Goal: Transaction & Acquisition: Purchase product/service

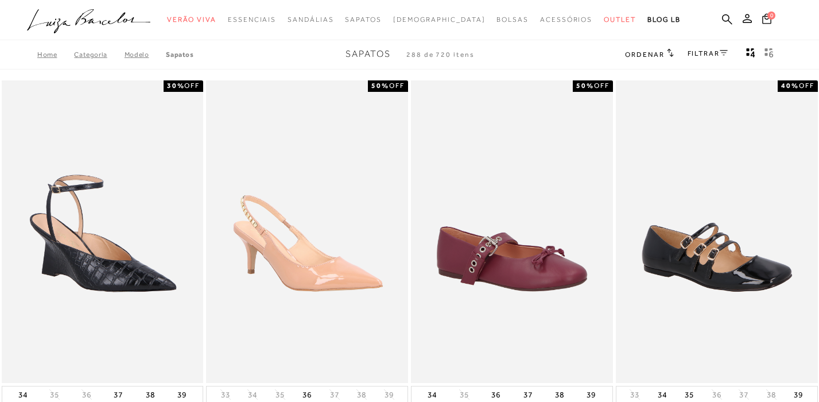
click at [698, 57] on link "FILTRAR" at bounding box center [708, 53] width 40 height 8
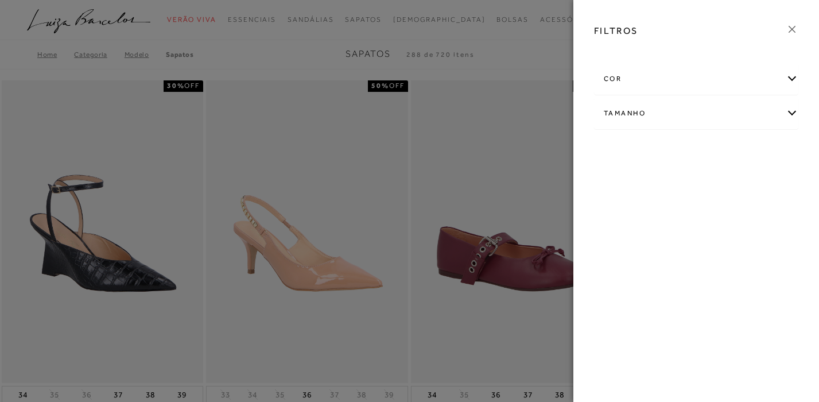
click at [663, 115] on div "Tamanho" at bounding box center [696, 113] width 203 height 30
click at [624, 202] on link "Ver mais..." at bounding box center [624, 200] width 31 height 9
click at [627, 208] on label "35" at bounding box center [617, 211] width 26 height 25
click at [613, 208] on input "35" at bounding box center [606, 212] width 11 height 11
checkbox input "true"
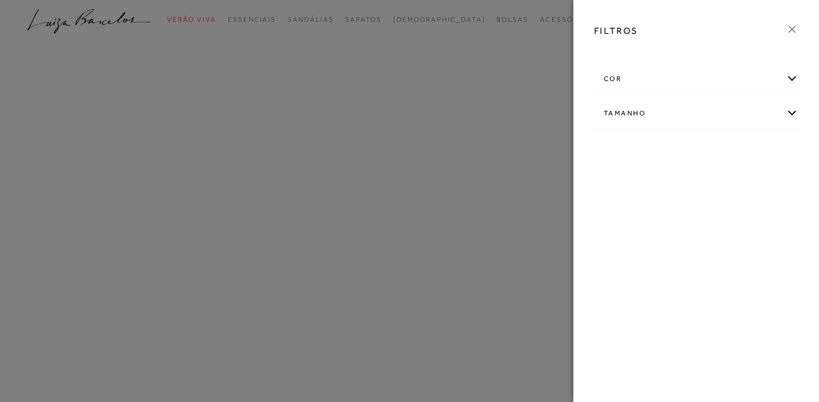
click at [647, 211] on div "FILTROS cor AMARELO AZUL" at bounding box center [696, 201] width 246 height 402
click at [689, 141] on div "Tamanho" at bounding box center [696, 132] width 203 height 30
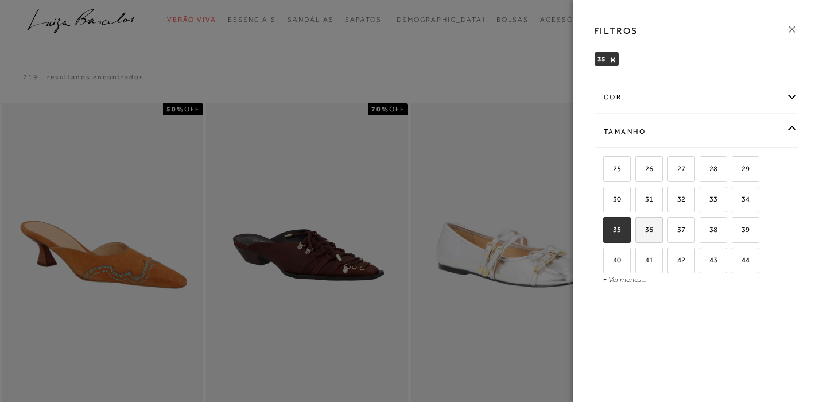
click at [652, 228] on span "36" at bounding box center [644, 229] width 17 height 9
click at [645, 228] on input "36" at bounding box center [639, 231] width 11 height 11
checkbox input "true"
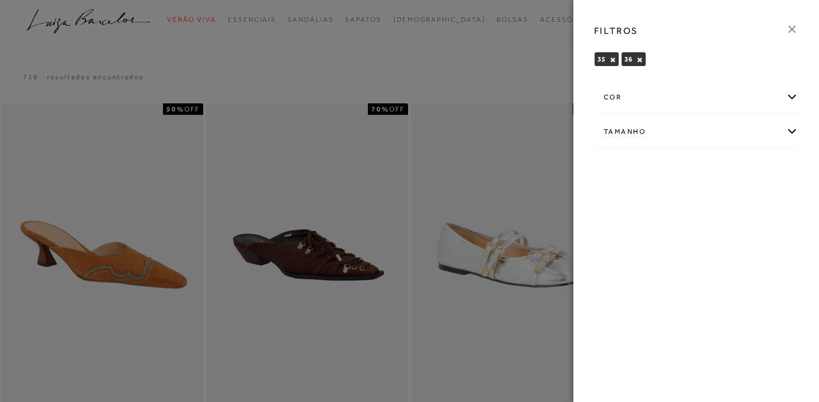
click at [523, 71] on div at bounding box center [409, 201] width 819 height 402
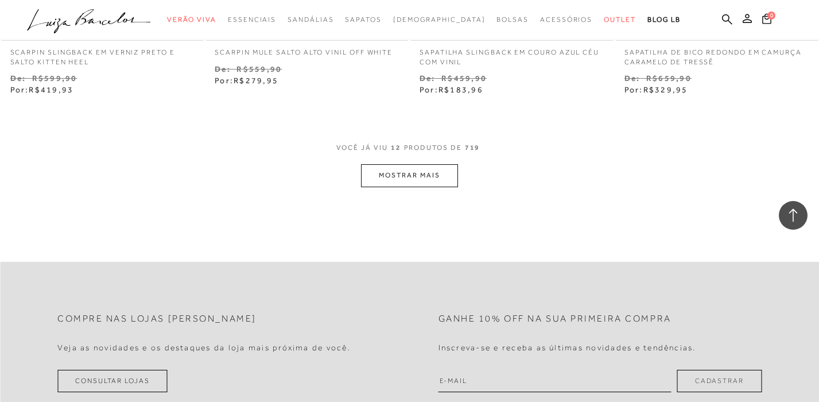
scroll to position [1167, 0]
click at [446, 177] on button "MOSTRAR MAIS" at bounding box center [409, 173] width 96 height 22
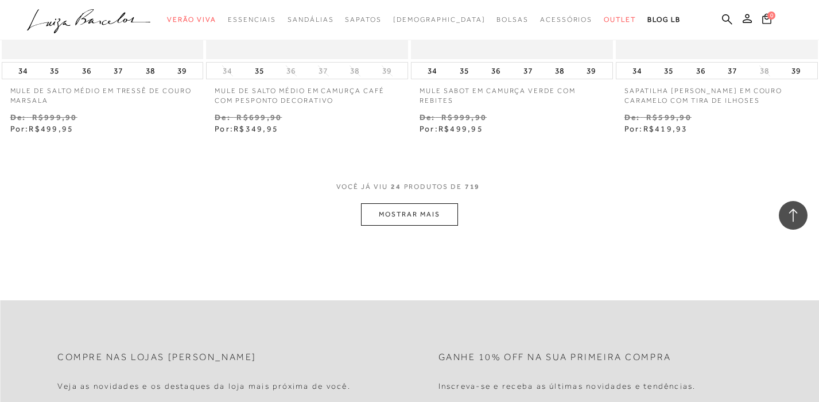
scroll to position [2350, 0]
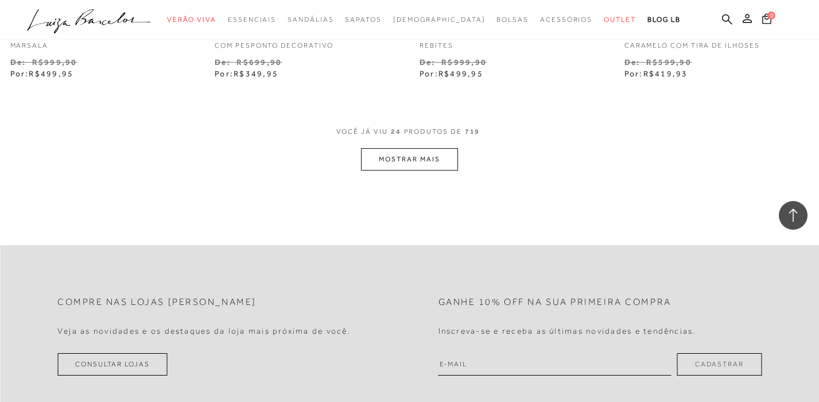
click at [434, 168] on button "MOSTRAR MAIS" at bounding box center [409, 159] width 96 height 22
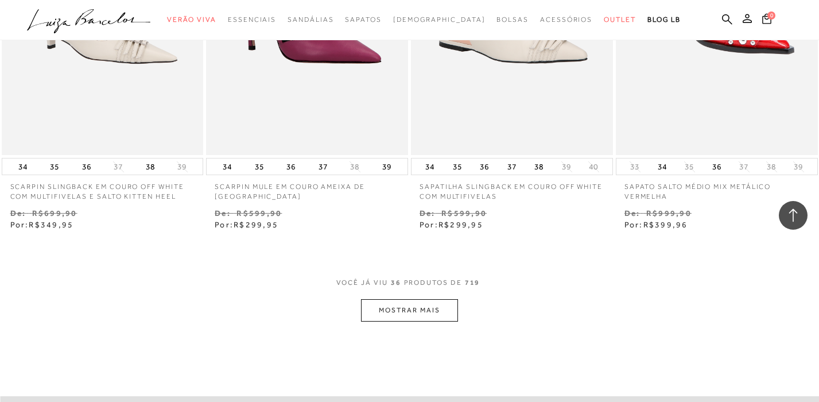
scroll to position [3381, 0]
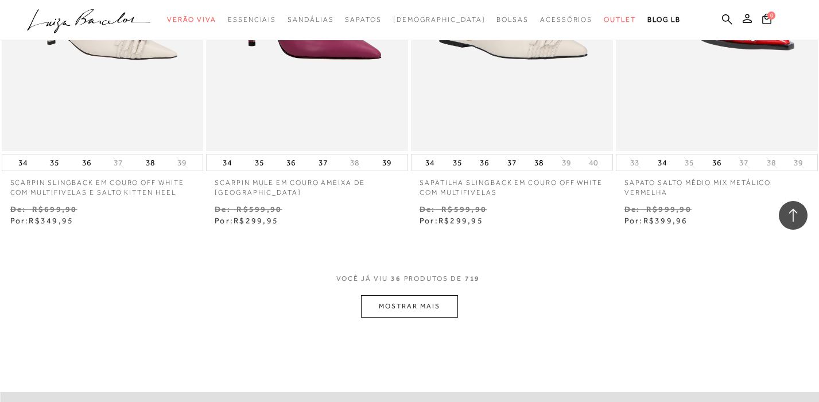
click at [385, 310] on button "MOSTRAR MAIS" at bounding box center [409, 306] width 96 height 22
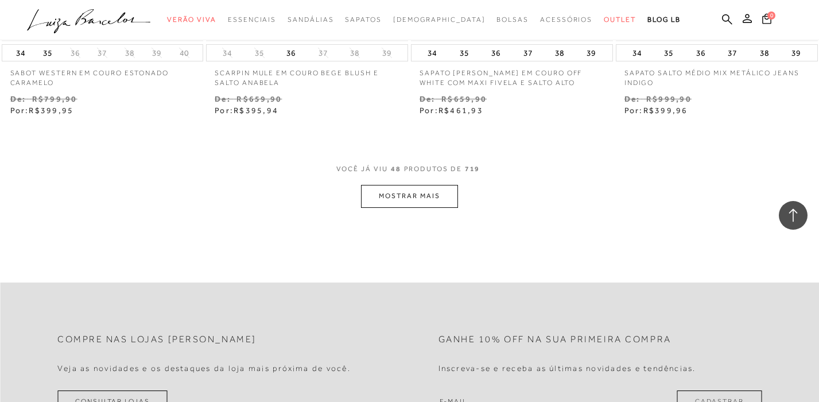
scroll to position [4661, 0]
click at [401, 192] on button "MOSTRAR MAIS" at bounding box center [409, 194] width 96 height 22
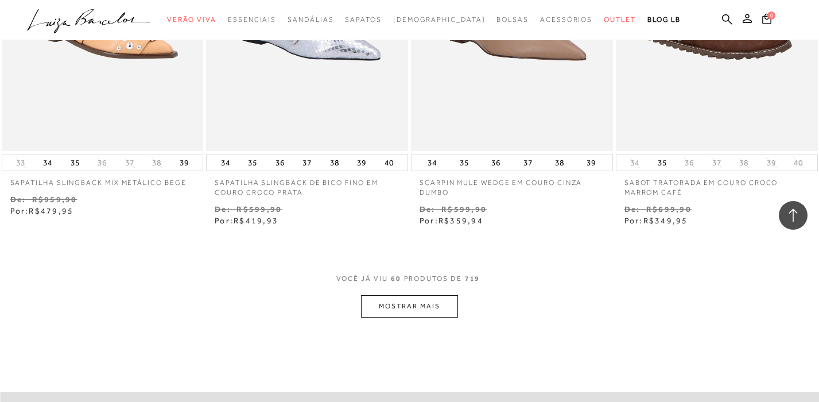
scroll to position [5737, 0]
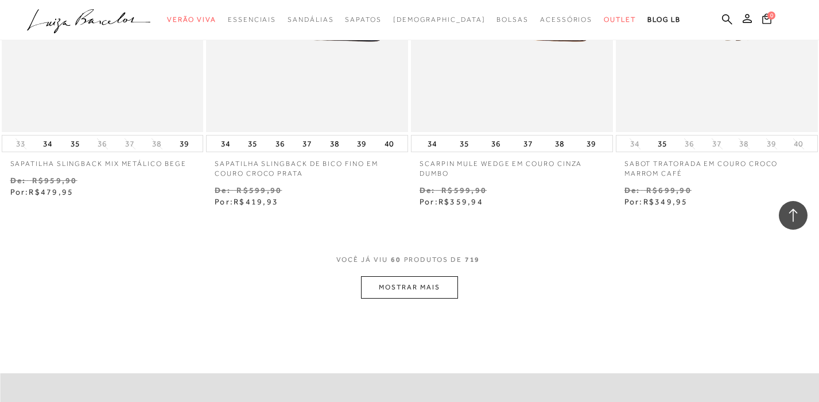
click at [387, 294] on button "MOSTRAR MAIS" at bounding box center [409, 287] width 96 height 22
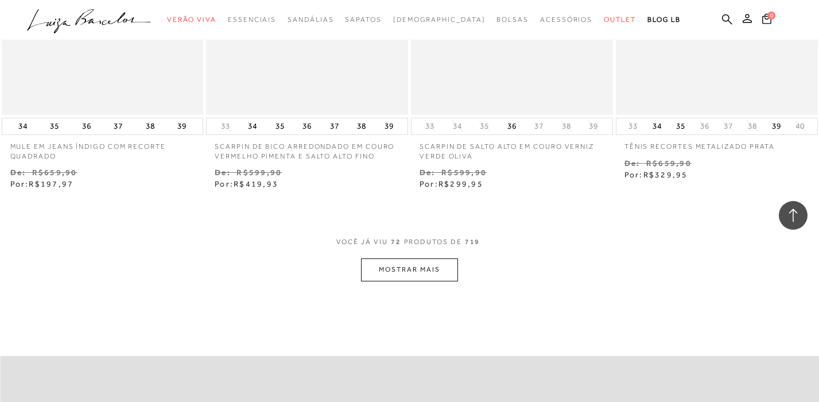
scroll to position [6924, 0]
click at [406, 267] on button "MOSTRAR MAIS" at bounding box center [409, 269] width 96 height 22
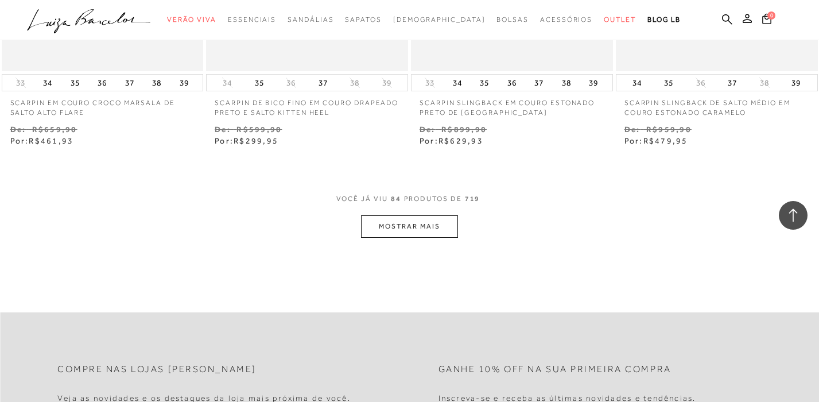
scroll to position [8143, 0]
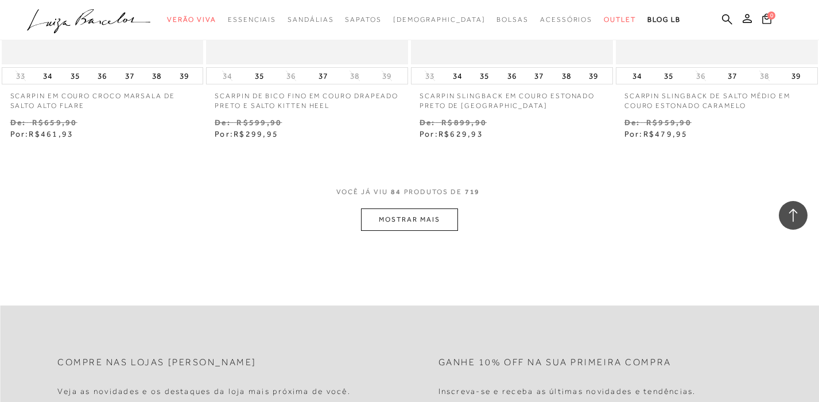
click at [423, 218] on button "MOSTRAR MAIS" at bounding box center [409, 219] width 96 height 22
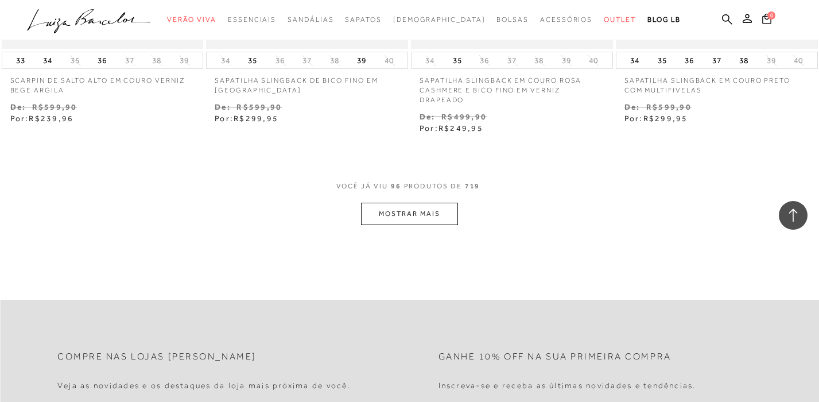
scroll to position [9340, 0]
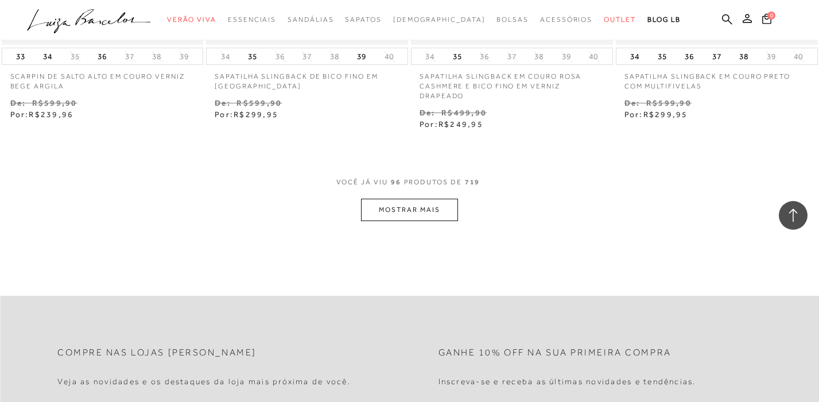
click at [409, 217] on button "MOSTRAR MAIS" at bounding box center [409, 210] width 96 height 22
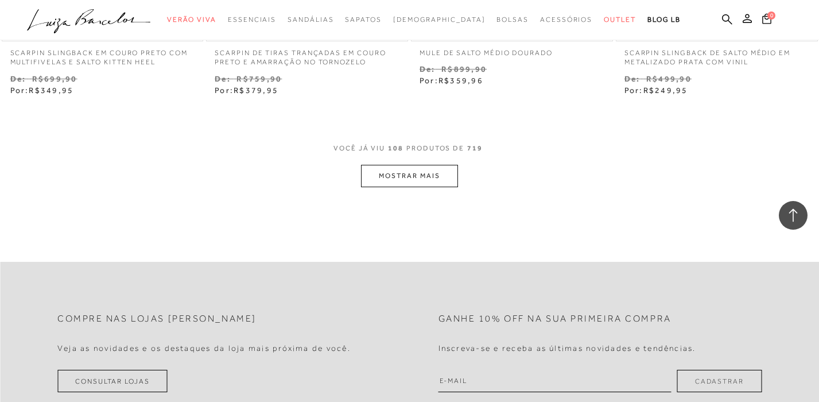
scroll to position [10543, 0]
click at [403, 172] on button "MOSTRAR MAIS" at bounding box center [409, 175] width 96 height 22
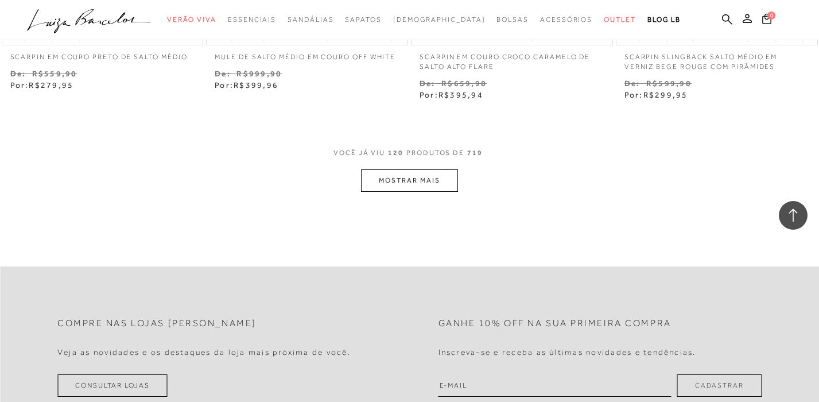
scroll to position [11716, 0]
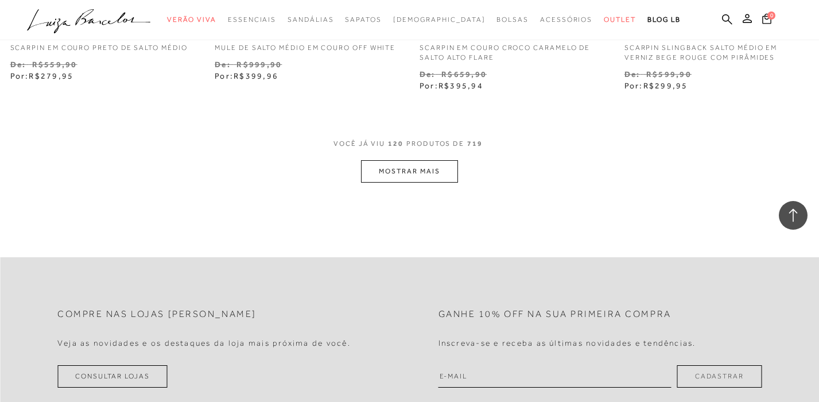
click at [395, 178] on button "MOSTRAR MAIS" at bounding box center [409, 171] width 96 height 22
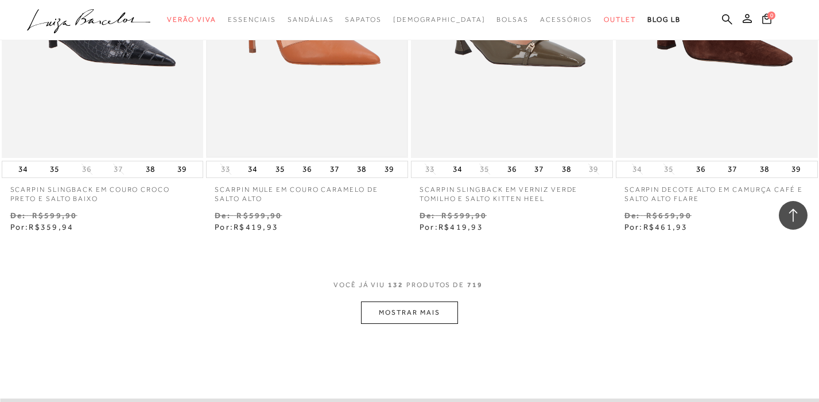
scroll to position [12765, 0]
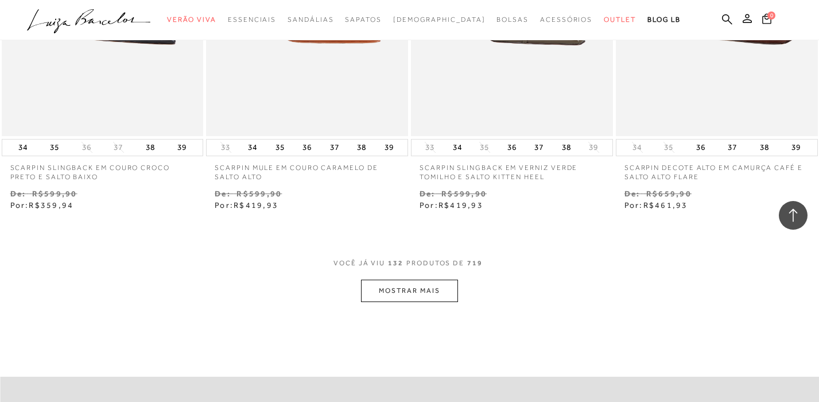
click at [397, 294] on button "MOSTRAR MAIS" at bounding box center [409, 290] width 96 height 22
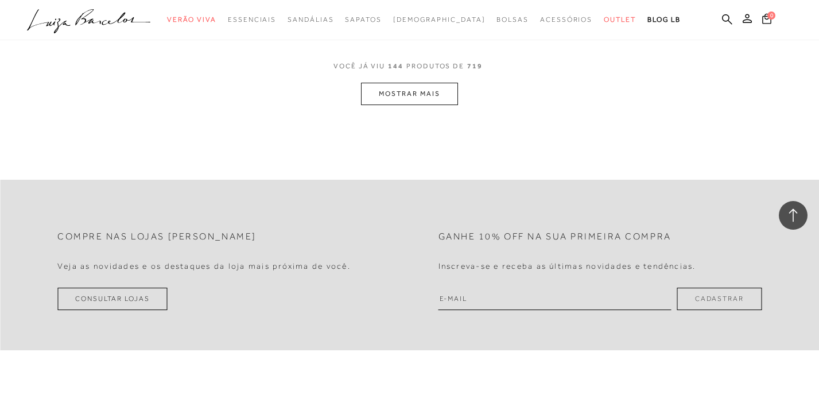
scroll to position [14169, 0]
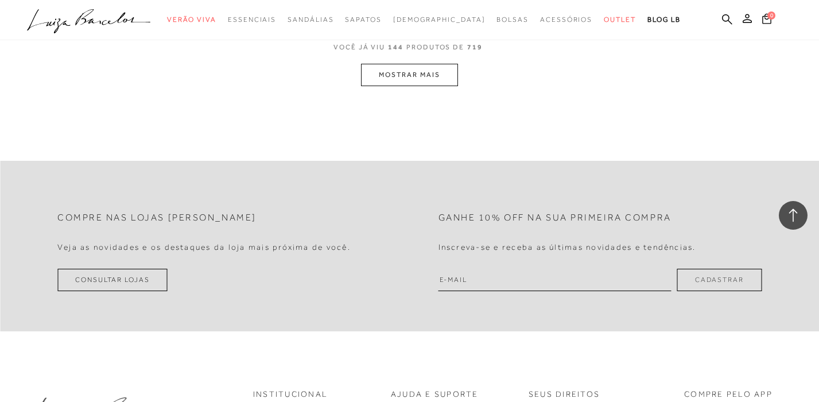
click at [405, 64] on button "MOSTRAR MAIS" at bounding box center [409, 75] width 96 height 22
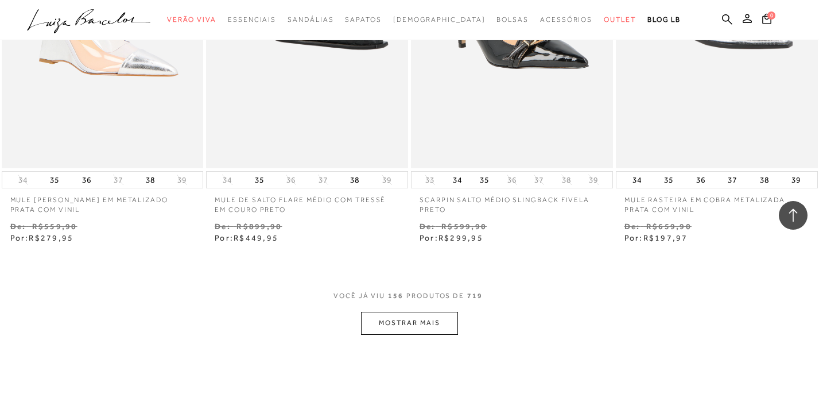
scroll to position [15121, 0]
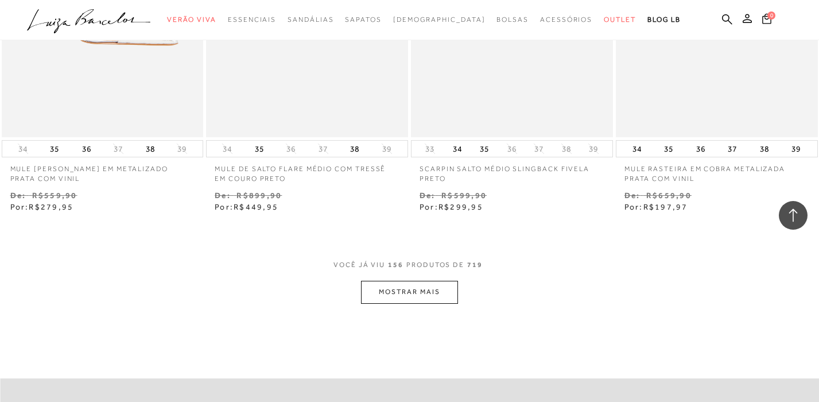
click at [386, 281] on button "MOSTRAR MAIS" at bounding box center [409, 292] width 96 height 22
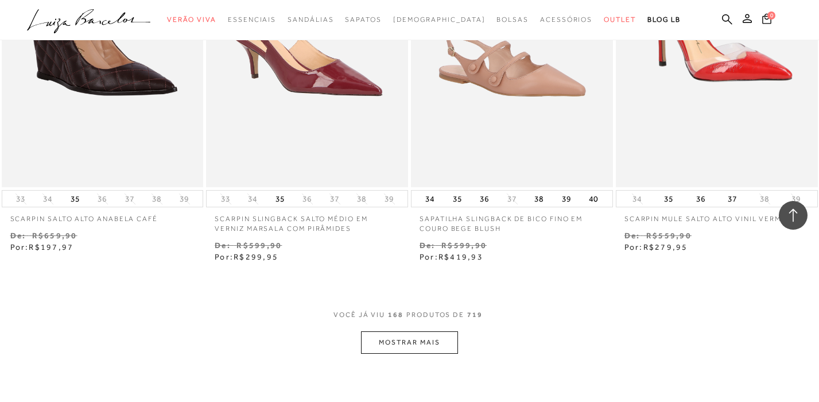
scroll to position [16257, 0]
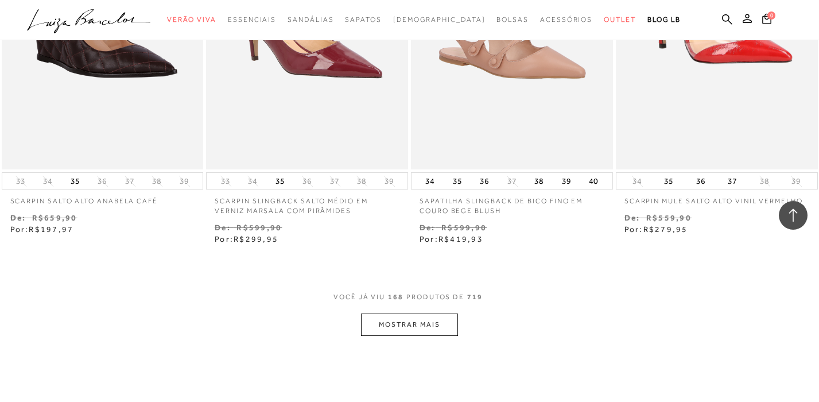
click at [402, 313] on button "MOSTRAR MAIS" at bounding box center [409, 324] width 96 height 22
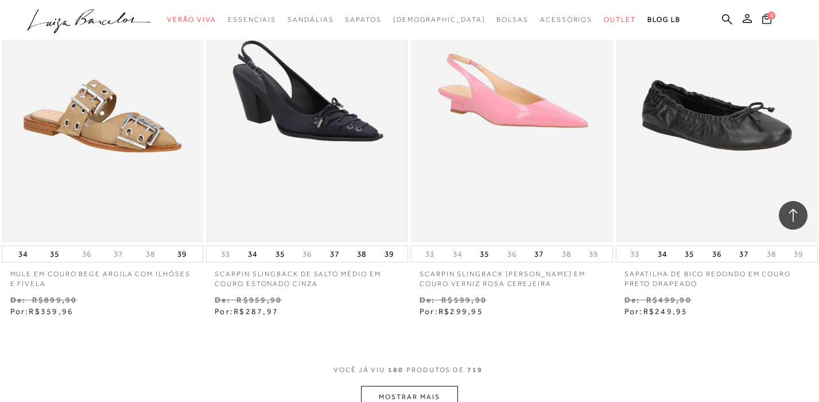
scroll to position [17358, 0]
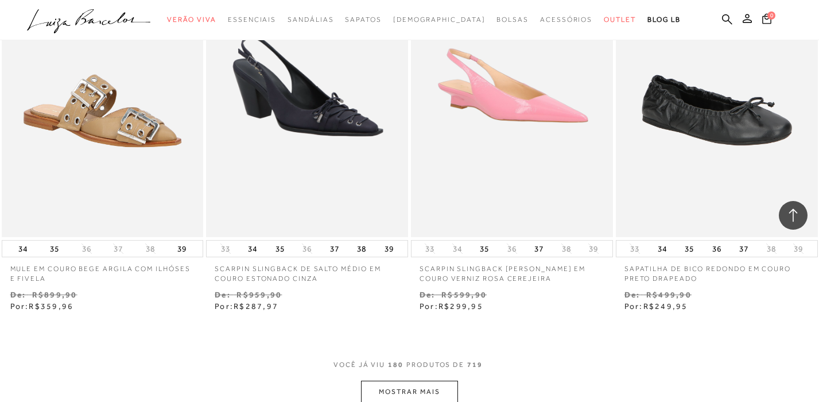
click at [390, 380] on button "MOSTRAR MAIS" at bounding box center [409, 391] width 96 height 22
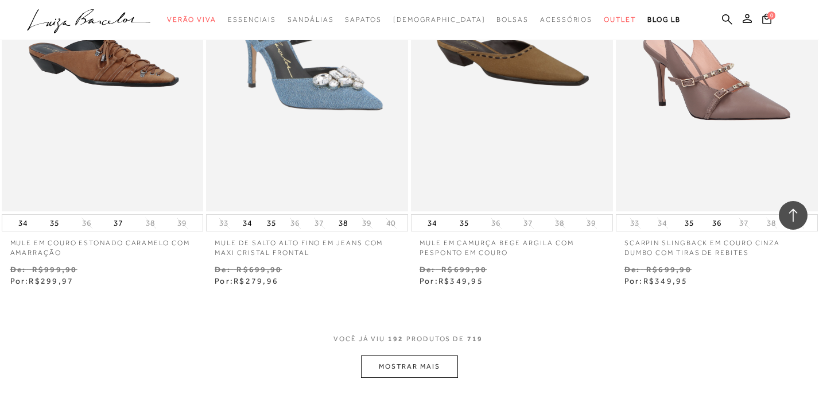
scroll to position [18568, 0]
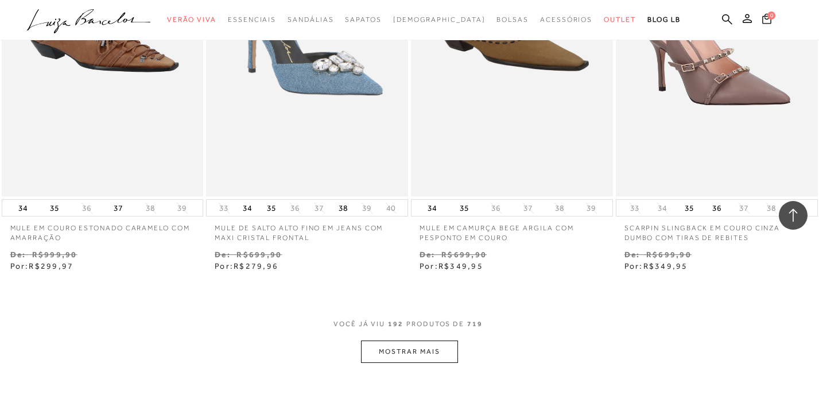
click at [403, 340] on button "MOSTRAR MAIS" at bounding box center [409, 351] width 96 height 22
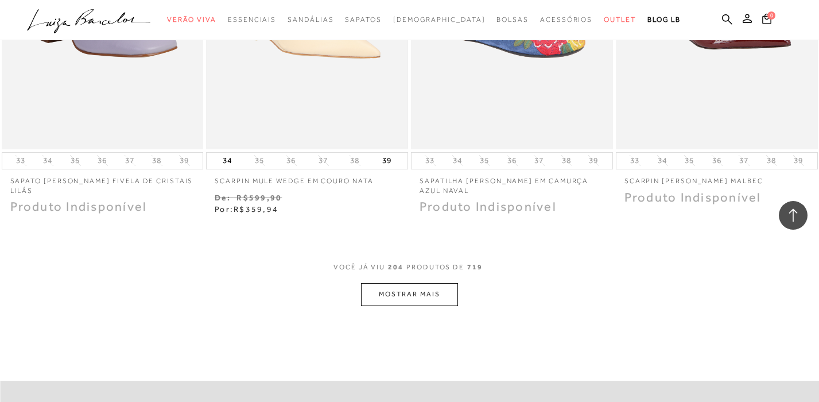
scroll to position [19806, 0]
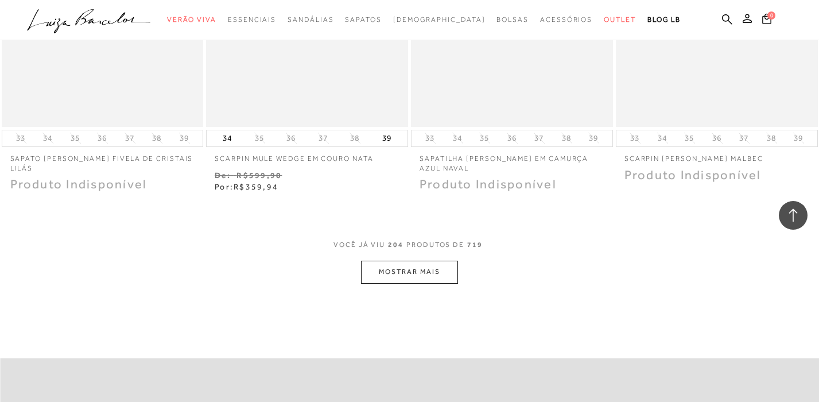
click at [398, 263] on button "MOSTRAR MAIS" at bounding box center [409, 272] width 96 height 22
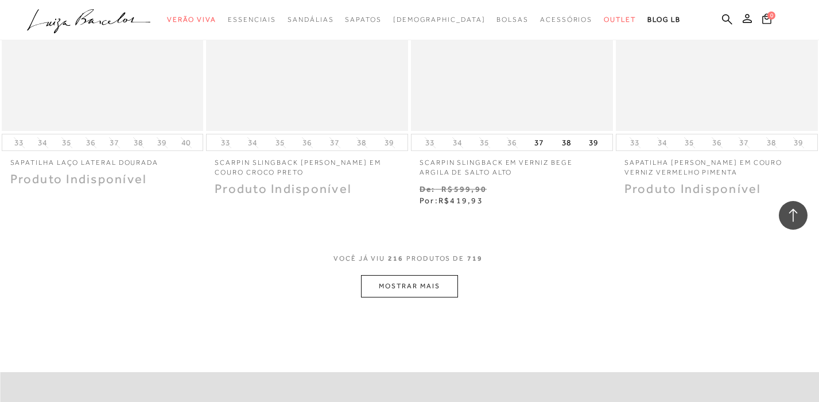
scroll to position [21011, 0]
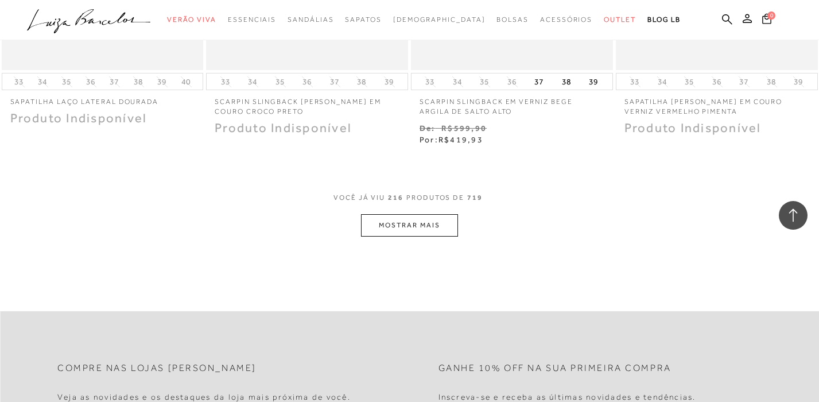
click at [391, 214] on button "MOSTRAR MAIS" at bounding box center [409, 225] width 96 height 22
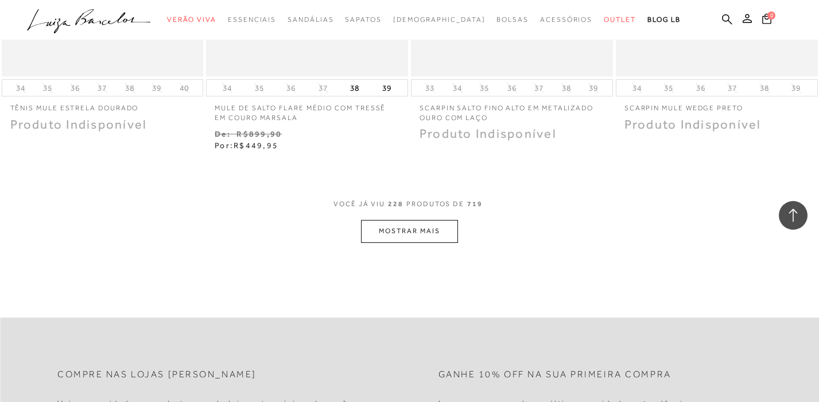
scroll to position [22194, 0]
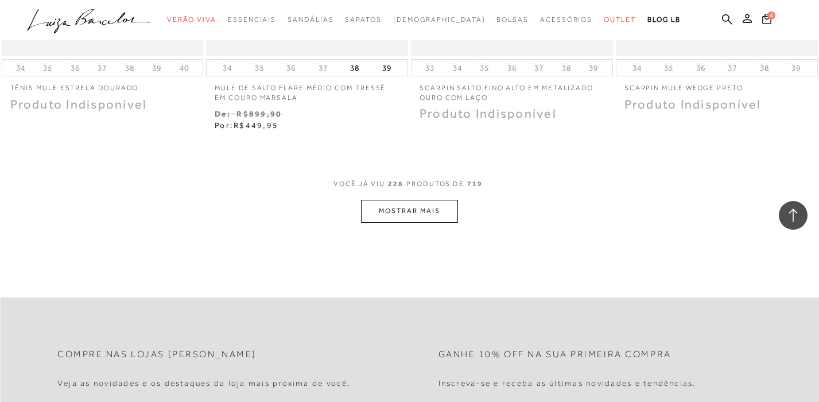
click at [416, 200] on button "MOSTRAR MAIS" at bounding box center [409, 211] width 96 height 22
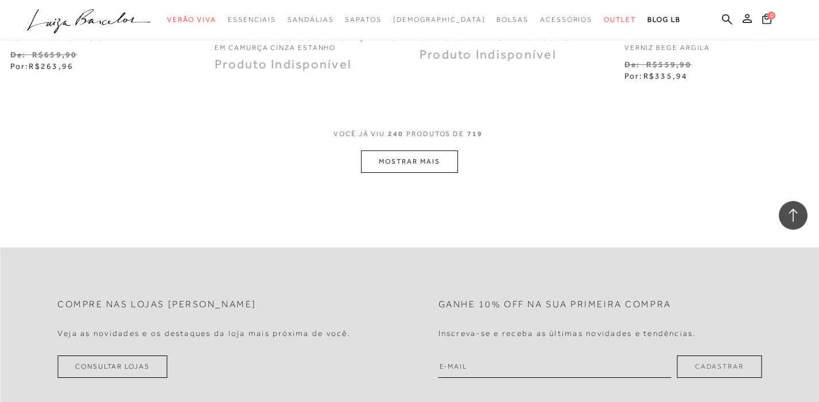
scroll to position [23450, 0]
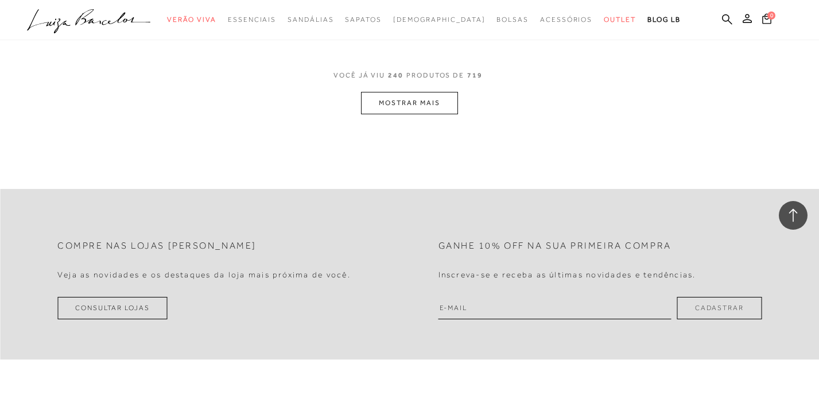
click at [410, 92] on button "MOSTRAR MAIS" at bounding box center [409, 103] width 96 height 22
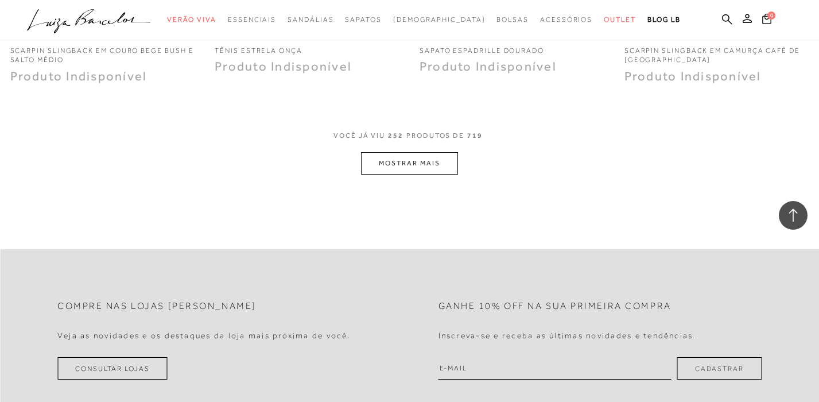
scroll to position [24542, 0]
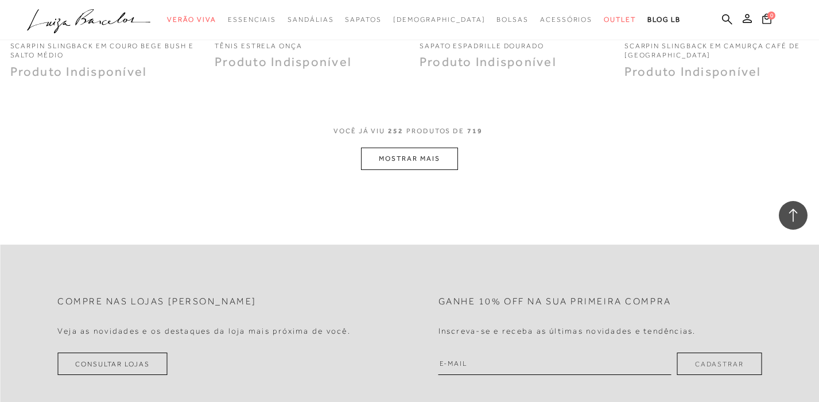
click at [394, 147] on button "MOSTRAR MAIS" at bounding box center [409, 158] width 96 height 22
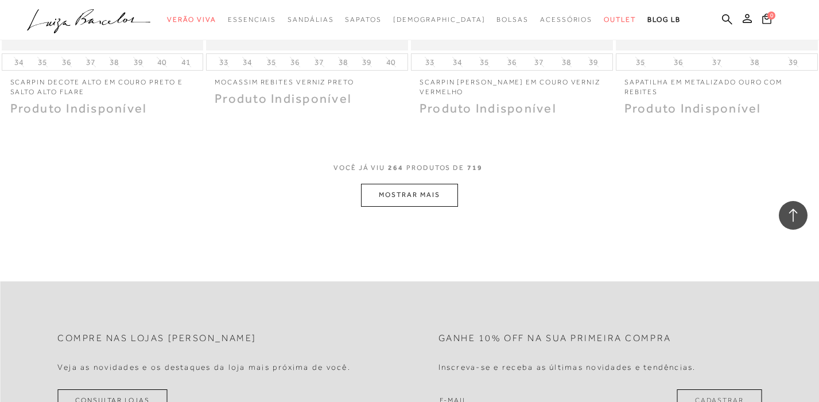
scroll to position [25682, 0]
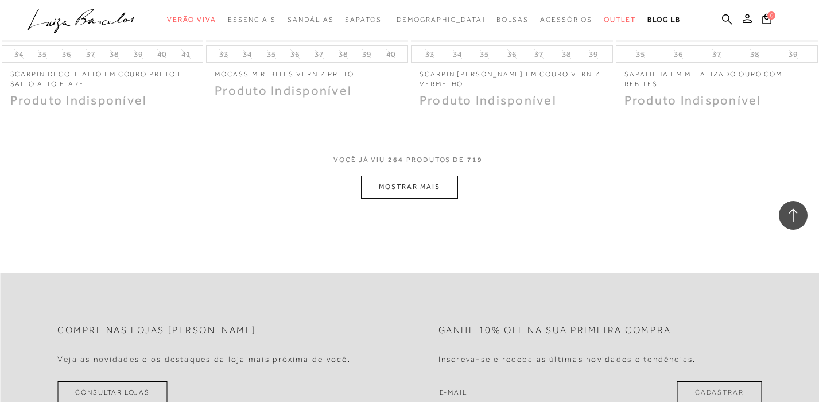
click at [388, 176] on button "MOSTRAR MAIS" at bounding box center [409, 187] width 96 height 22
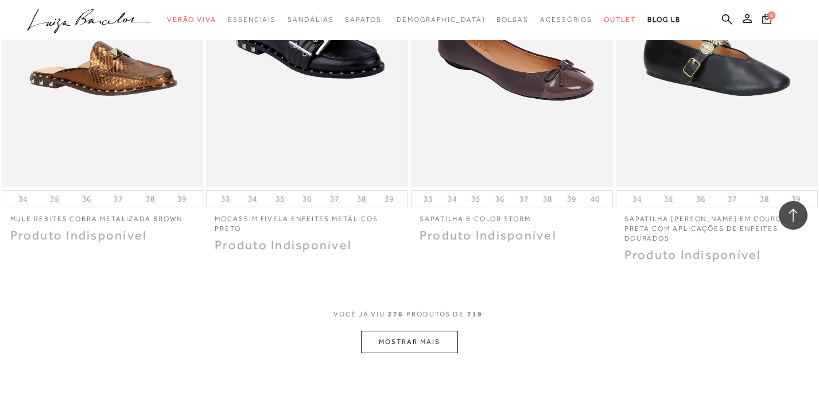
scroll to position [26777, 0]
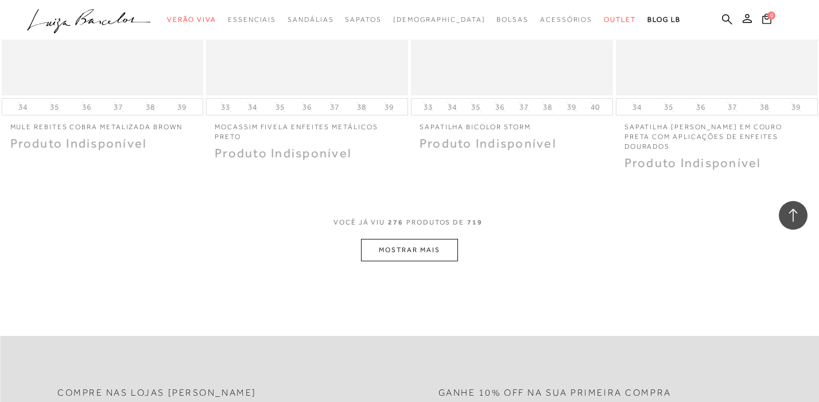
click at [403, 239] on button "MOSTRAR MAIS" at bounding box center [409, 250] width 96 height 22
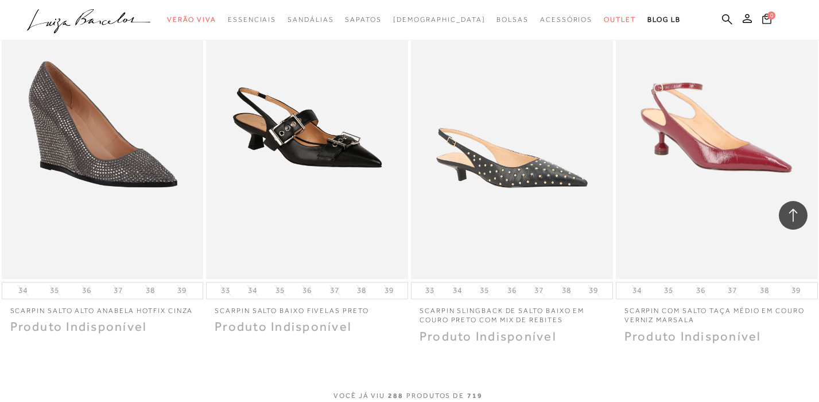
scroll to position [27794, 0]
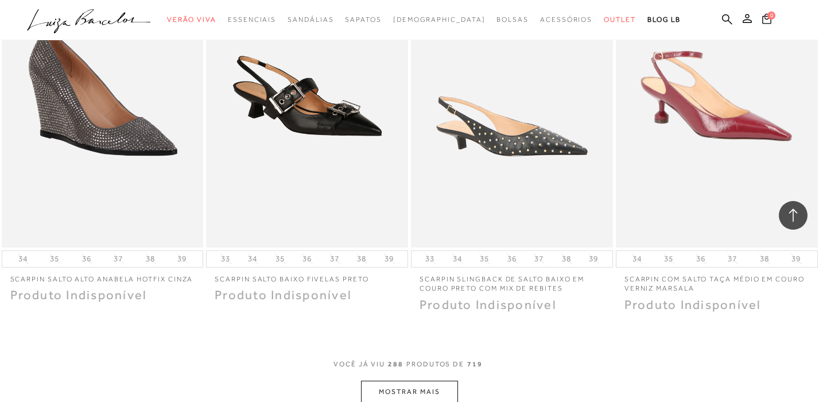
click at [394, 380] on button "MOSTRAR MAIS" at bounding box center [409, 391] width 96 height 22
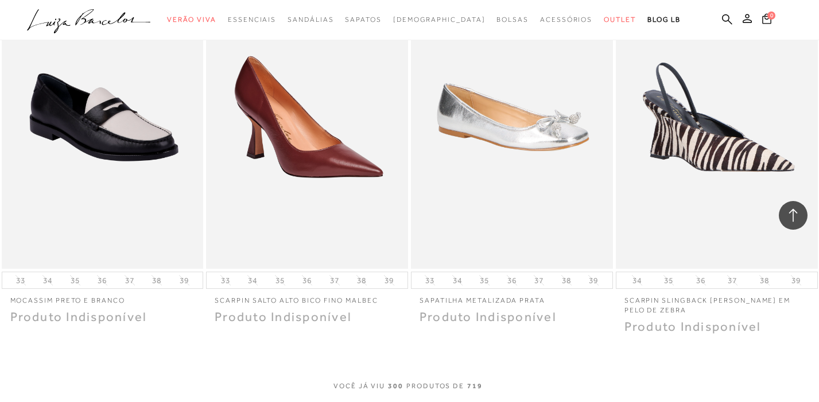
scroll to position [28934, 0]
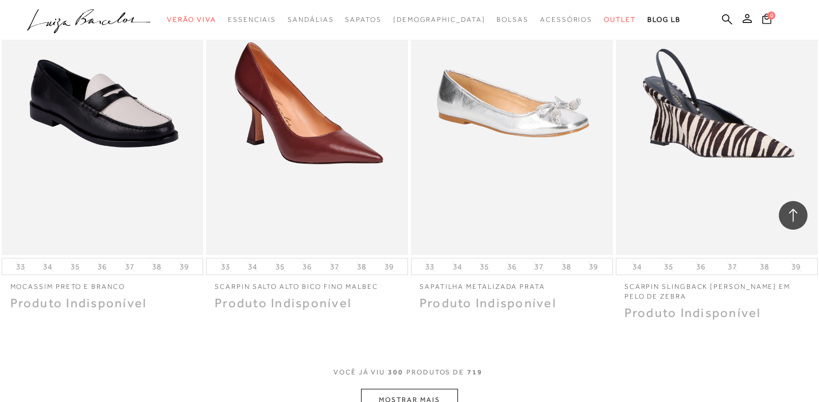
click at [393, 389] on button "MOSTRAR MAIS" at bounding box center [409, 400] width 96 height 22
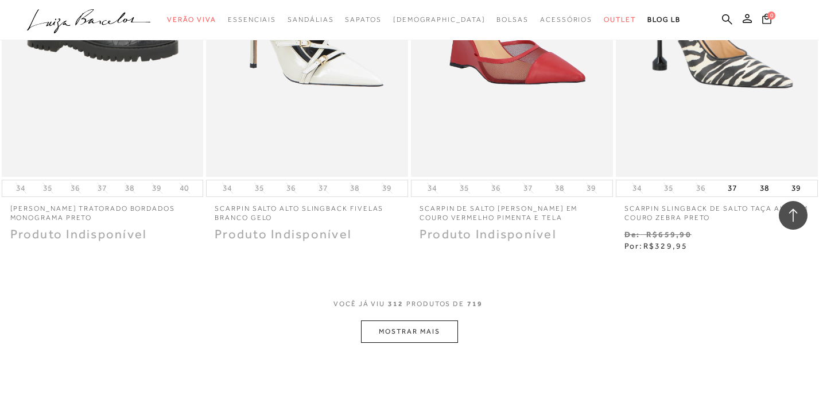
scroll to position [30163, 0]
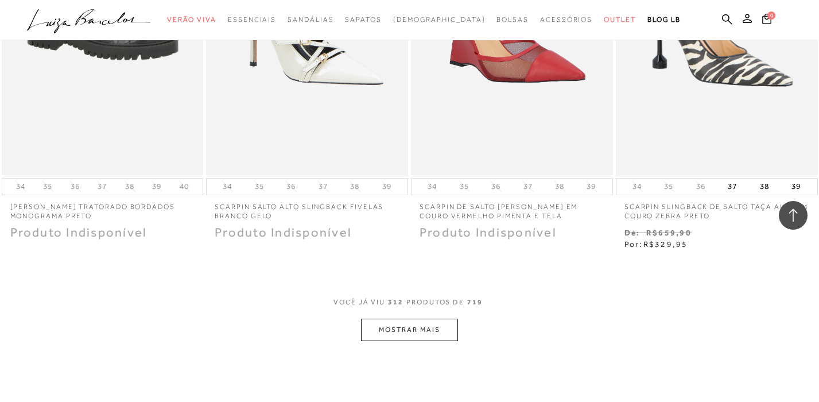
click at [394, 319] on button "MOSTRAR MAIS" at bounding box center [409, 330] width 96 height 22
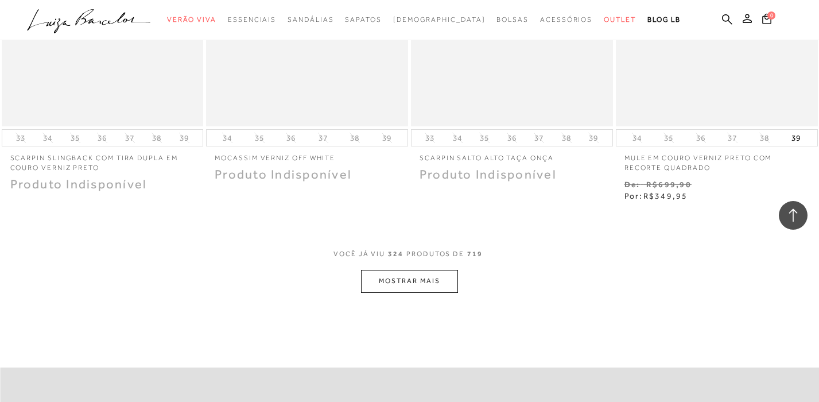
scroll to position [31393, 0]
click at [393, 266] on button "MOSTRAR MAIS" at bounding box center [409, 277] width 96 height 22
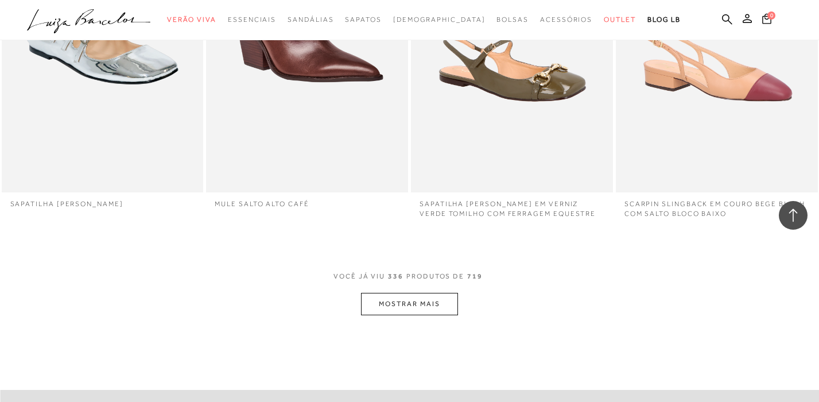
scroll to position [32492, 0]
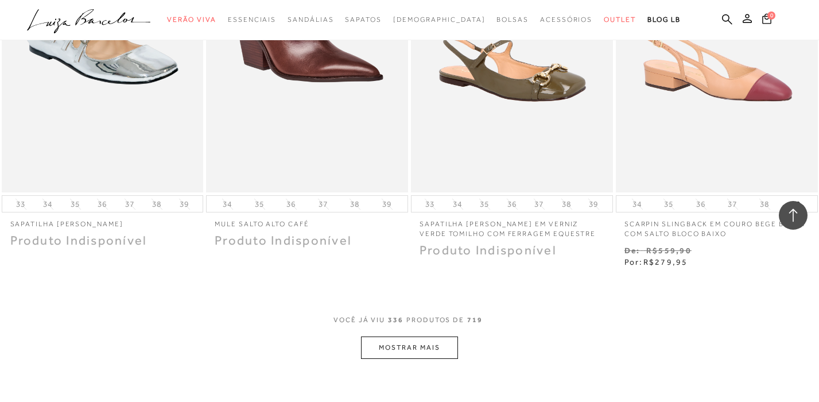
click at [391, 336] on button "MOSTRAR MAIS" at bounding box center [409, 347] width 96 height 22
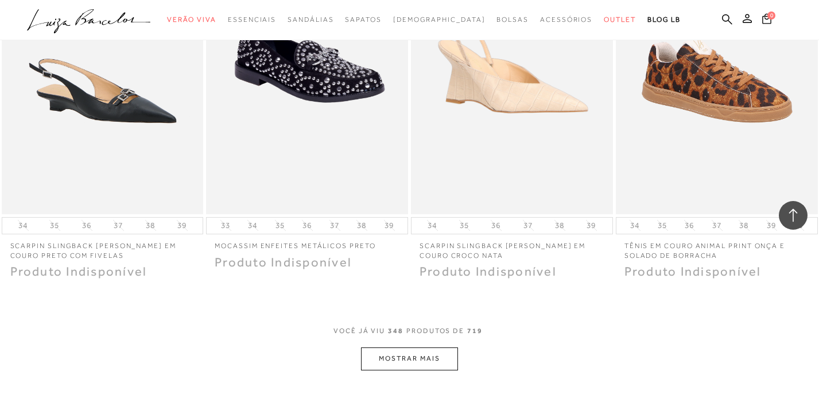
scroll to position [33642, 0]
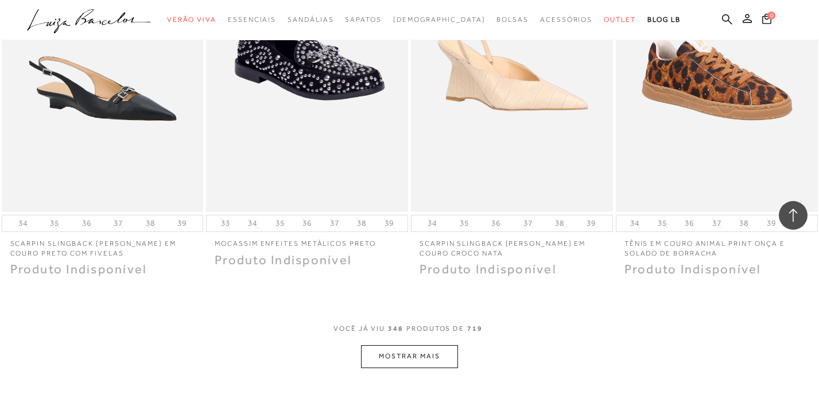
click at [386, 345] on button "MOSTRAR MAIS" at bounding box center [409, 356] width 96 height 22
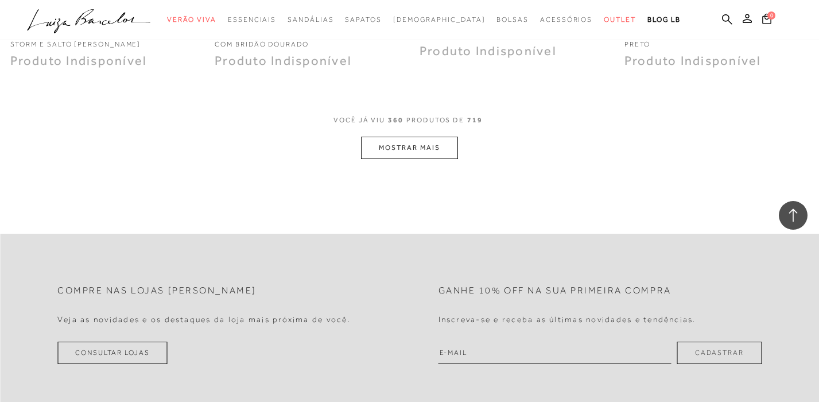
scroll to position [35016, 0]
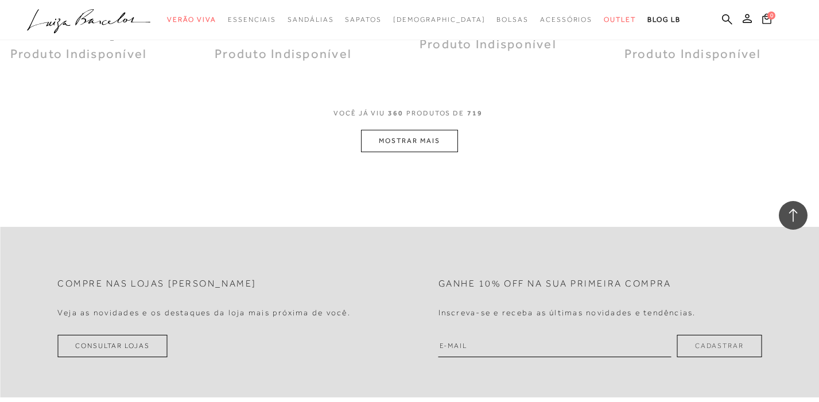
click at [393, 130] on button "MOSTRAR MAIS" at bounding box center [409, 141] width 96 height 22
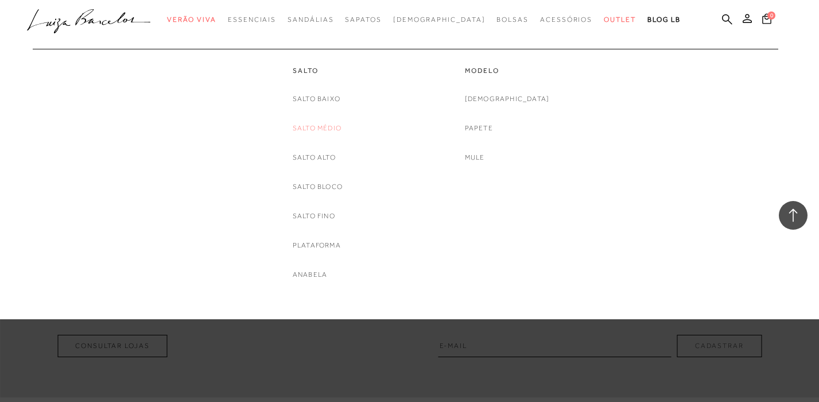
click at [320, 129] on link "Salto Médio" at bounding box center [317, 128] width 49 height 12
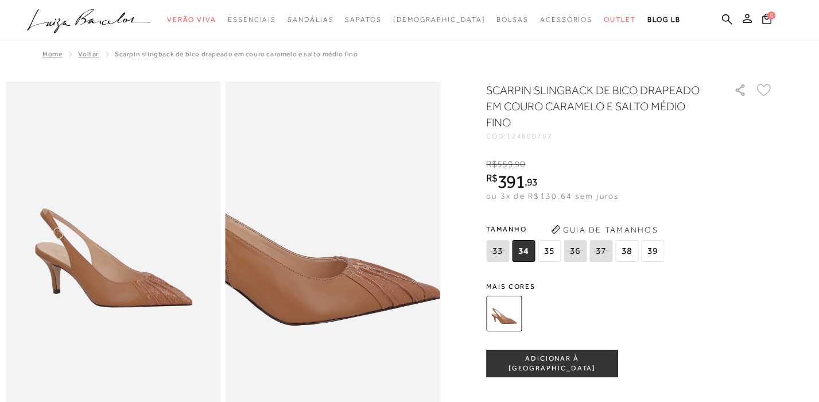
click at [385, 289] on img at bounding box center [280, 196] width 430 height 645
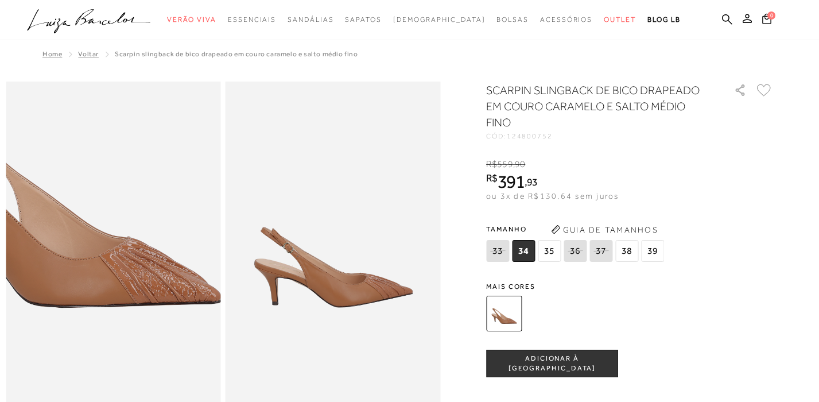
click at [164, 307] on img at bounding box center [62, 178] width 430 height 645
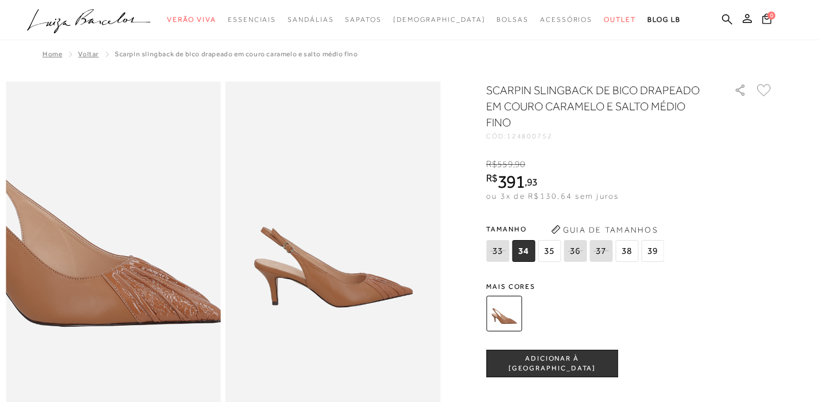
click at [162, 288] on img at bounding box center [65, 197] width 430 height 645
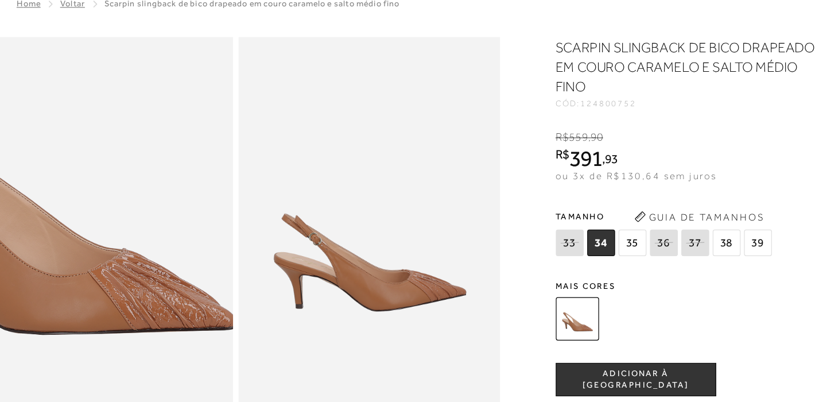
click at [162, 288] on img at bounding box center [65, 197] width 430 height 645
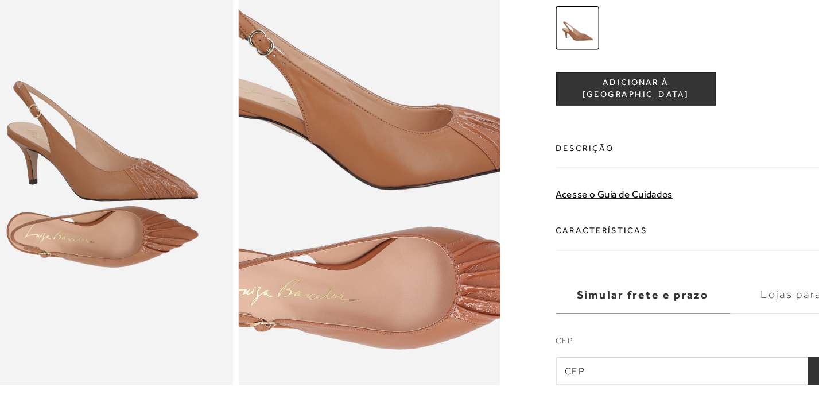
scroll to position [561, 0]
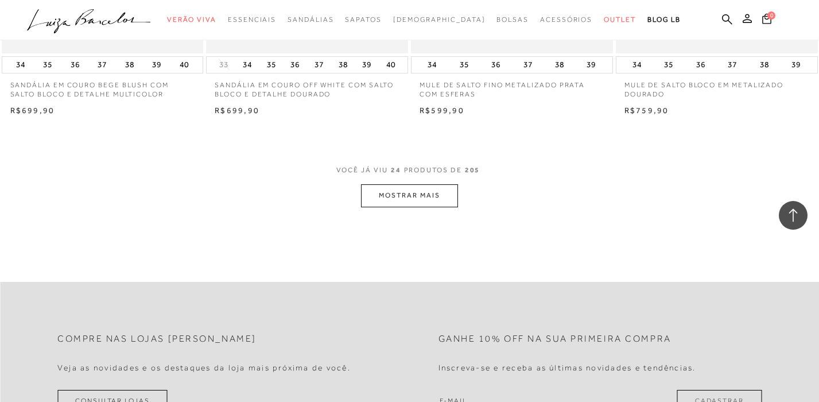
scroll to position [2250, 0]
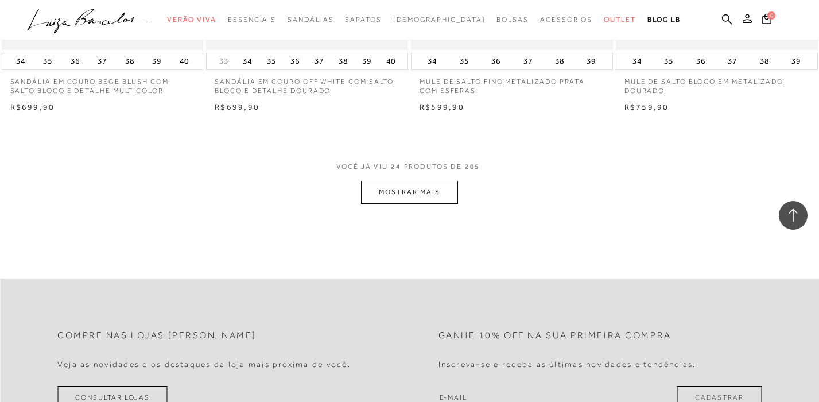
click at [405, 194] on button "MOSTRAR MAIS" at bounding box center [409, 192] width 96 height 22
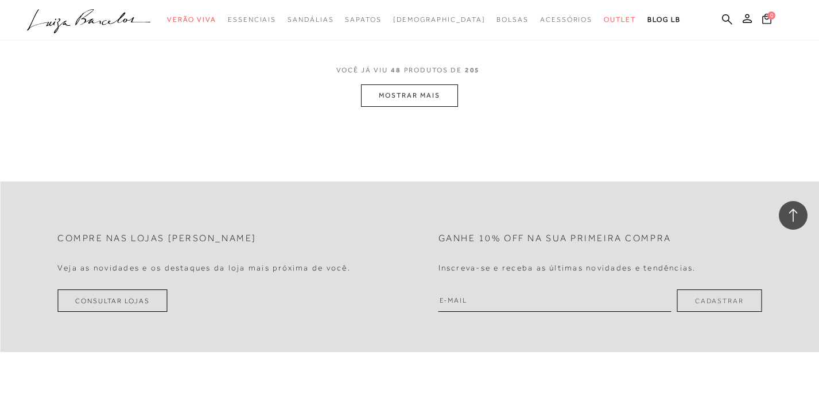
scroll to position [4613, 0]
click at [403, 105] on button "MOSTRAR MAIS" at bounding box center [409, 94] width 96 height 22
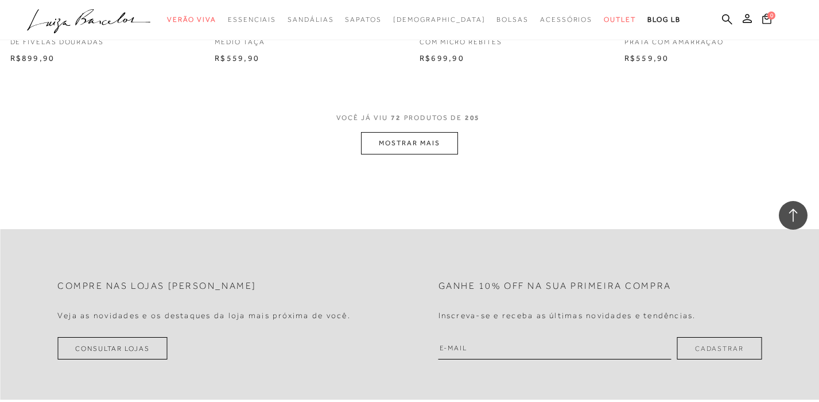
scroll to position [6871, 0]
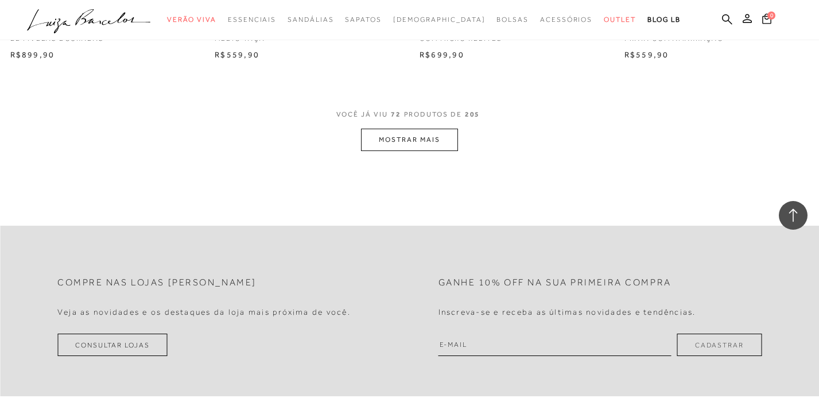
click at [389, 149] on button "MOSTRAR MAIS" at bounding box center [409, 140] width 96 height 22
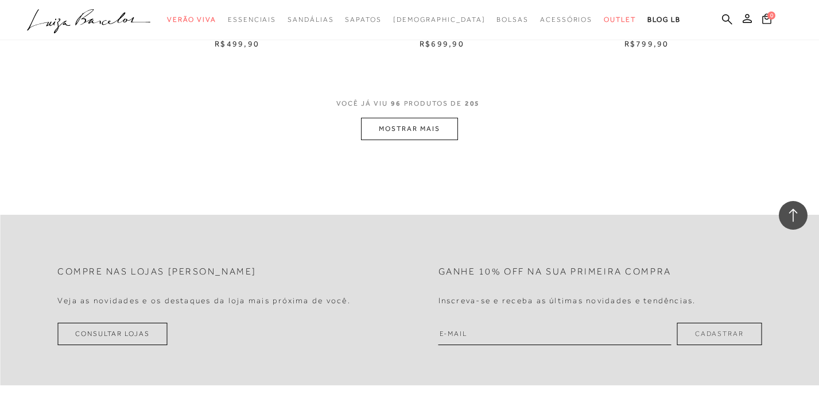
scroll to position [9186, 0]
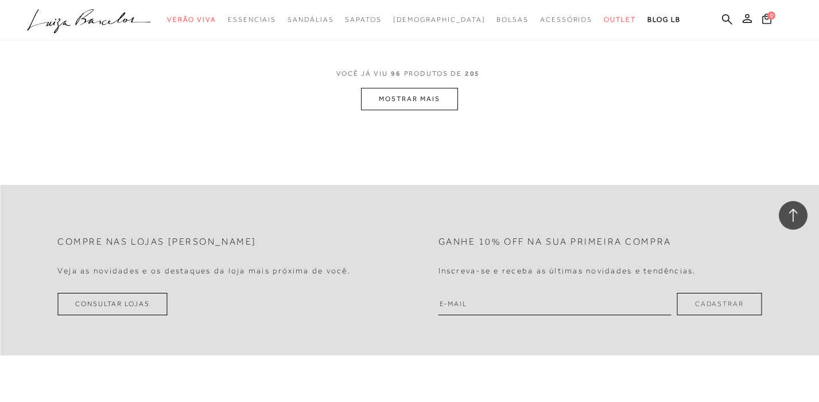
click at [417, 110] on button "MOSTRAR MAIS" at bounding box center [409, 99] width 96 height 22
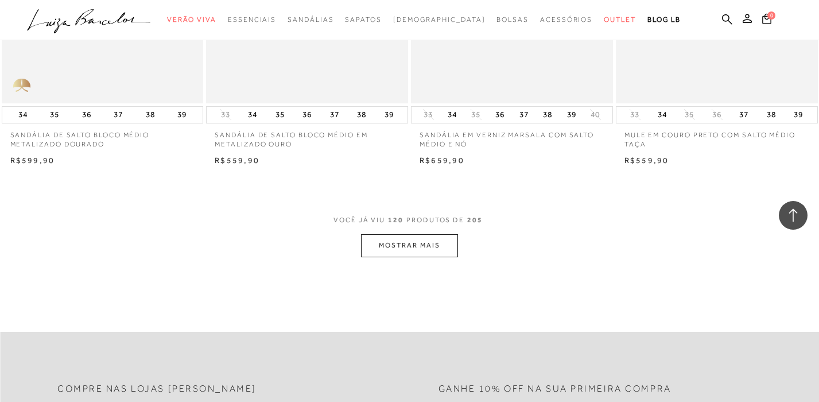
scroll to position [11362, 0]
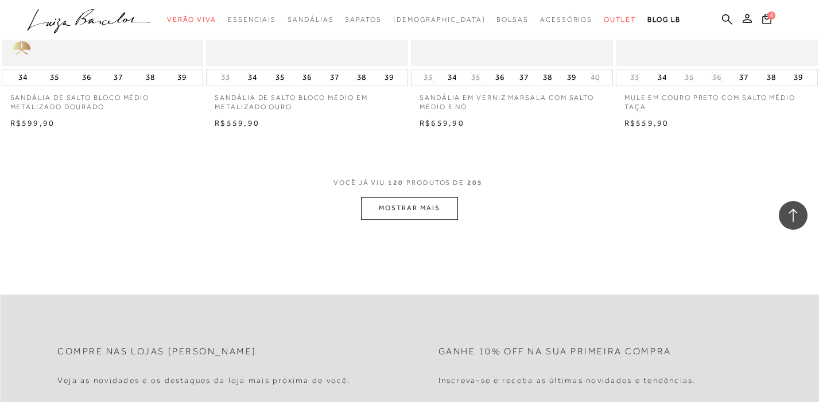
click at [407, 219] on button "MOSTRAR MAIS" at bounding box center [409, 208] width 96 height 22
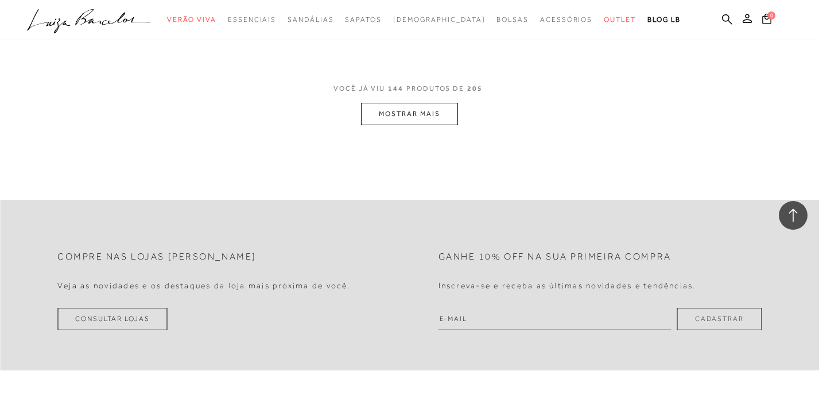
scroll to position [13766, 0]
click at [406, 122] on button "MOSTRAR MAIS" at bounding box center [409, 110] width 96 height 22
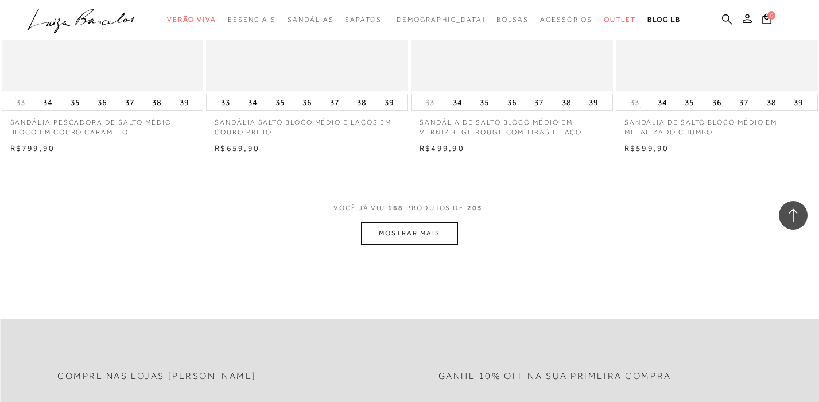
scroll to position [15916, 0]
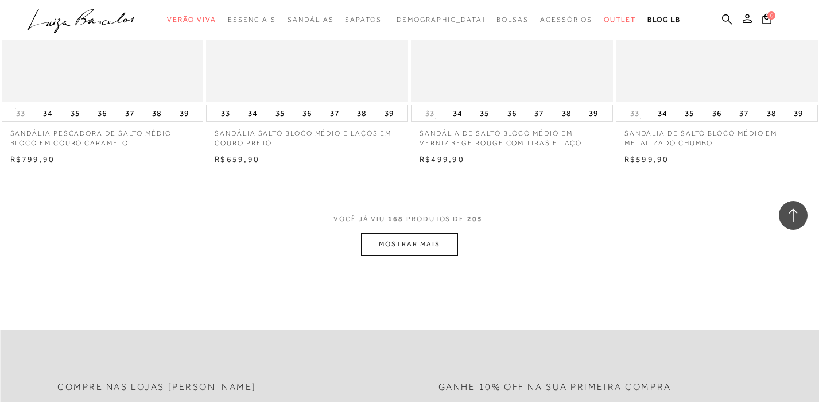
click at [405, 255] on button "MOSTRAR MAIS" at bounding box center [409, 244] width 96 height 22
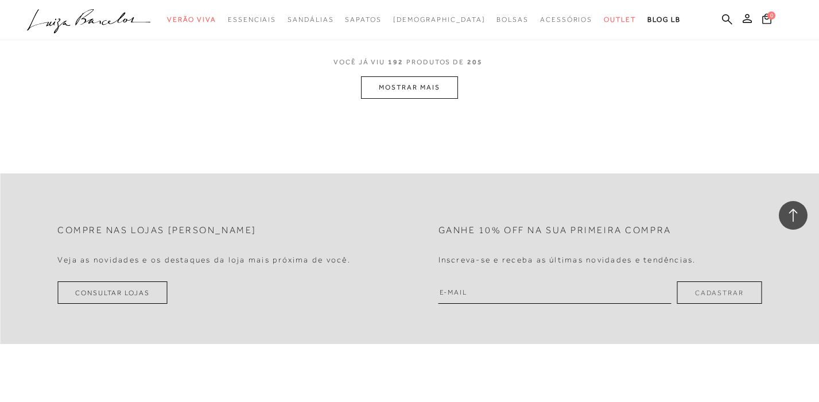
scroll to position [18396, 0]
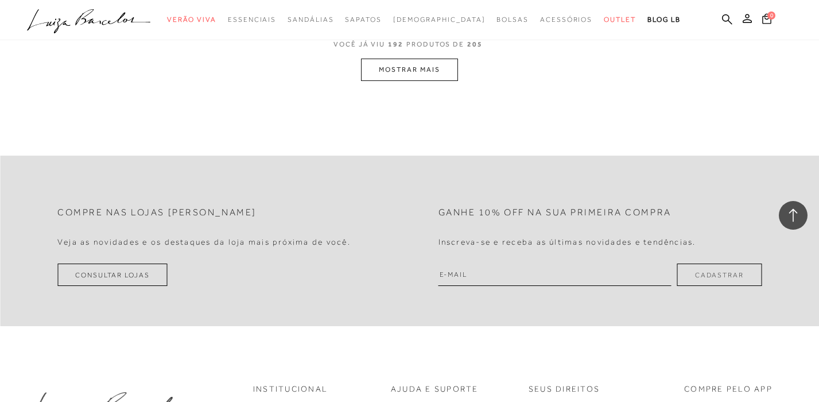
click at [398, 81] on button "MOSTRAR MAIS" at bounding box center [409, 70] width 96 height 22
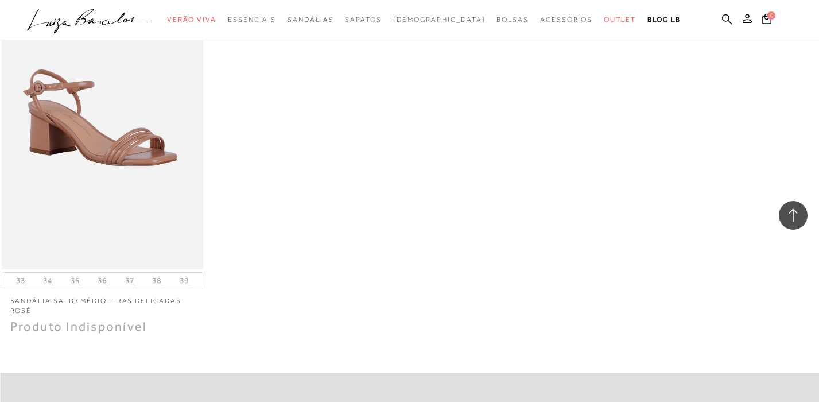
scroll to position [19498, 0]
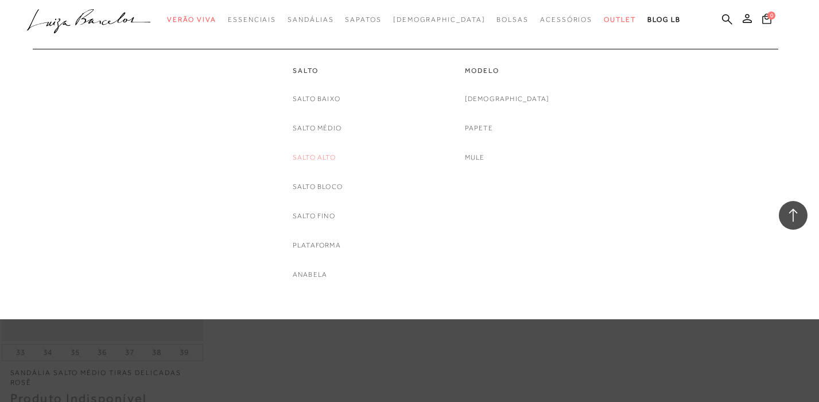
click at [323, 154] on link "Salto Alto" at bounding box center [314, 158] width 43 height 12
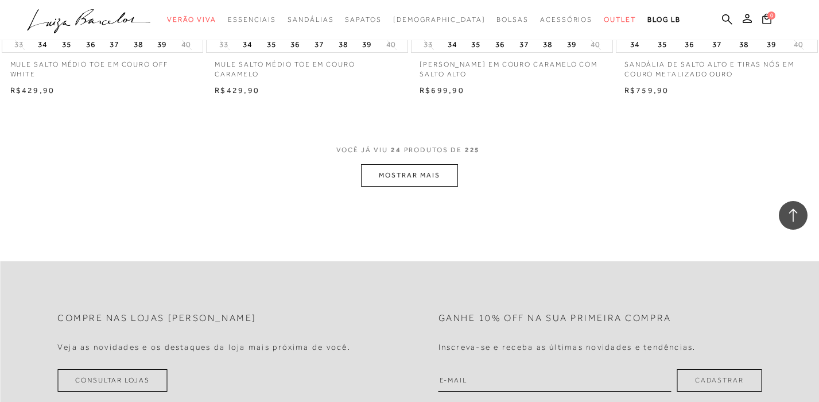
scroll to position [2247, 0]
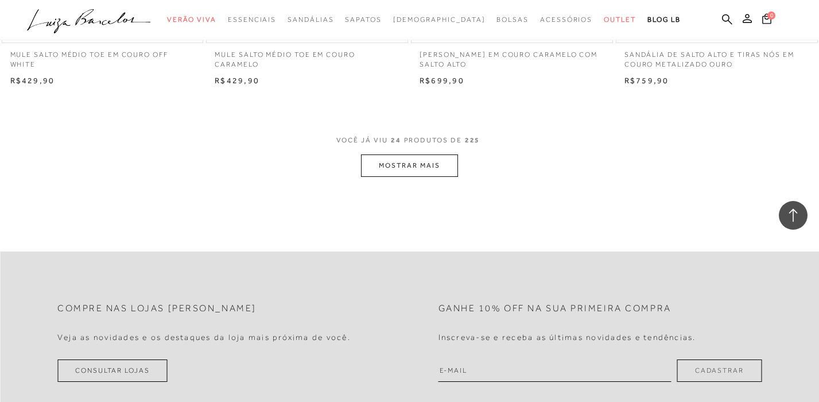
click at [403, 167] on button "MOSTRAR MAIS" at bounding box center [409, 165] width 96 height 22
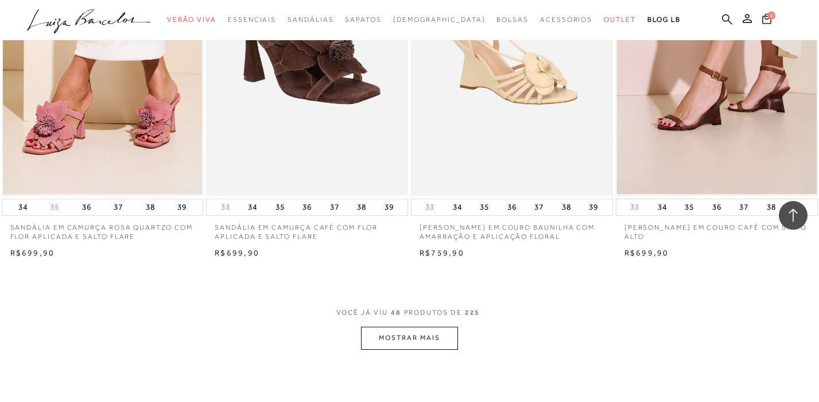
scroll to position [4361, 0]
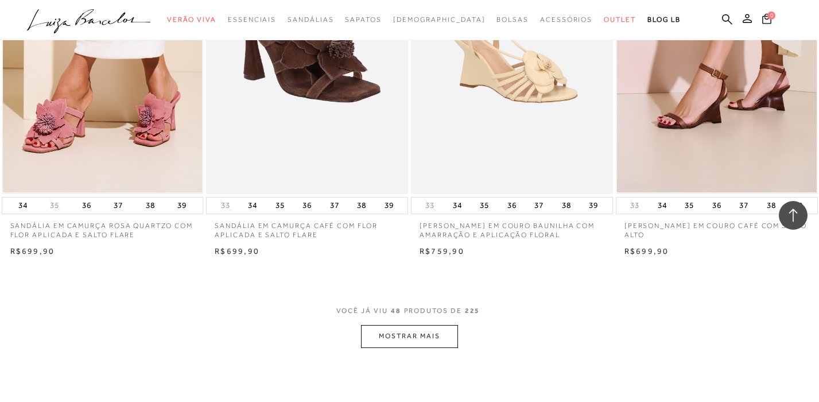
click at [382, 339] on button "MOSTRAR MAIS" at bounding box center [409, 336] width 96 height 22
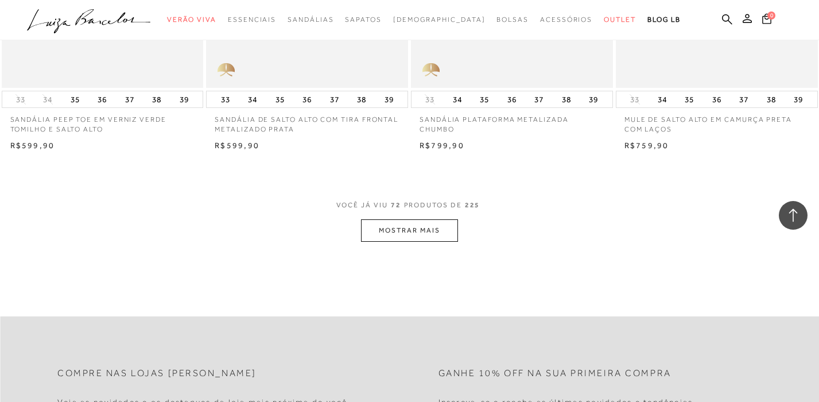
scroll to position [6754, 0]
click at [428, 234] on button "MOSTRAR MAIS" at bounding box center [409, 227] width 96 height 22
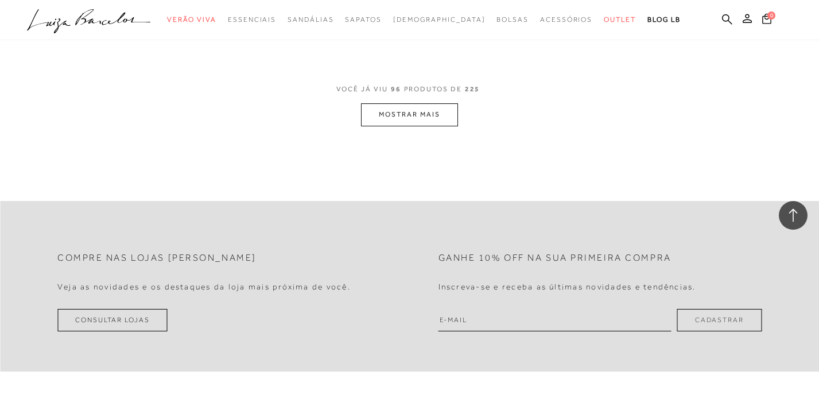
scroll to position [9166, 0]
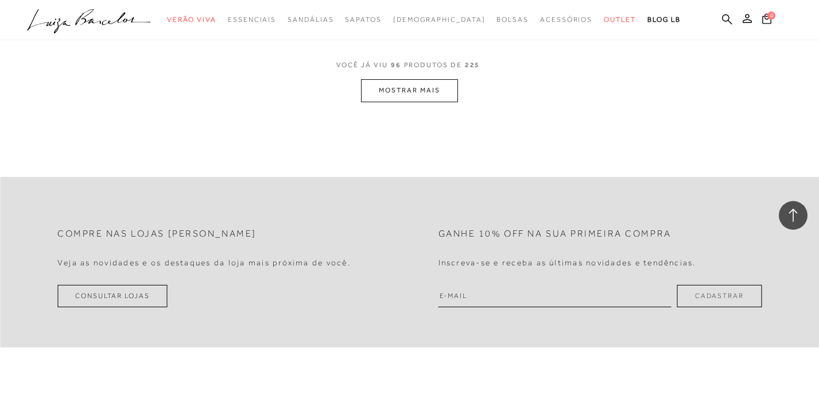
click at [406, 90] on button "MOSTRAR MAIS" at bounding box center [409, 90] width 96 height 22
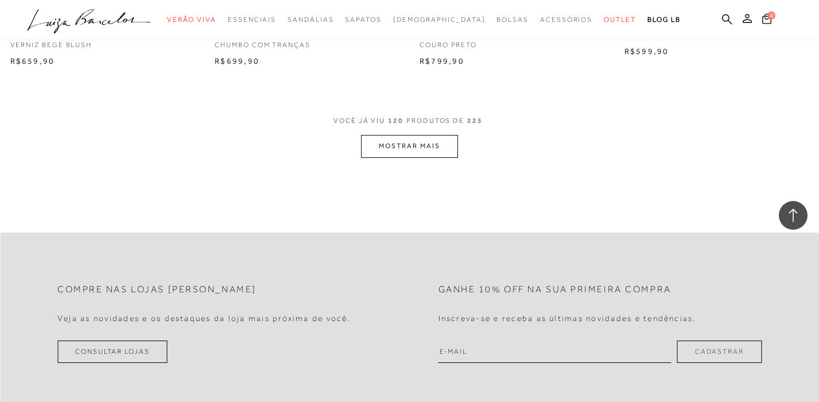
scroll to position [11417, 0]
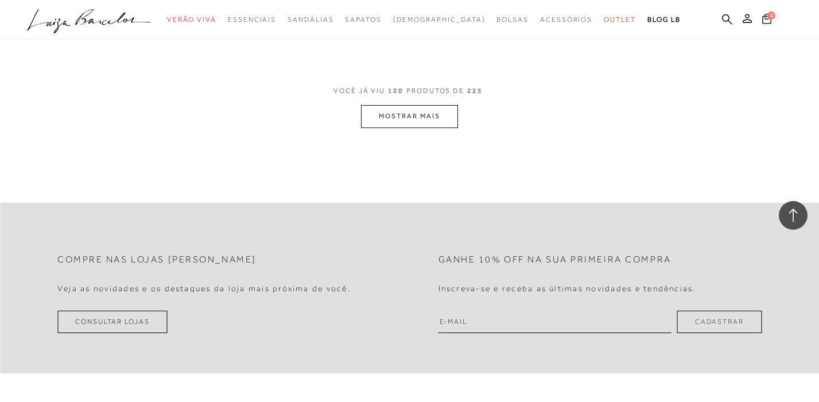
click at [418, 119] on button "MOSTRAR MAIS" at bounding box center [409, 116] width 96 height 22
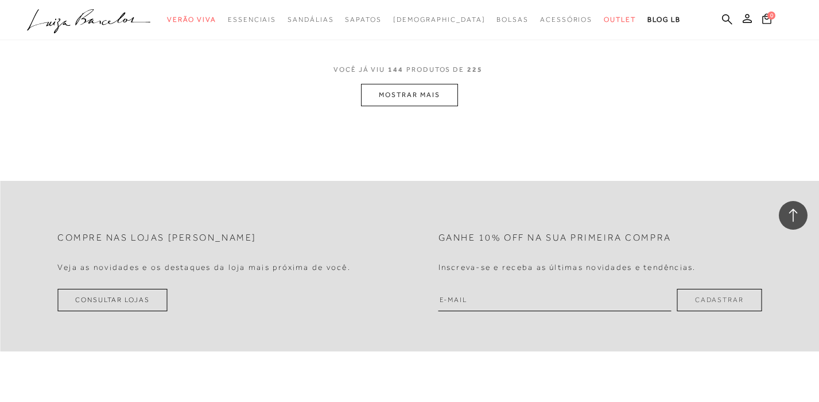
scroll to position [13717, 0]
click at [413, 86] on button "MOSTRAR MAIS" at bounding box center [409, 91] width 96 height 22
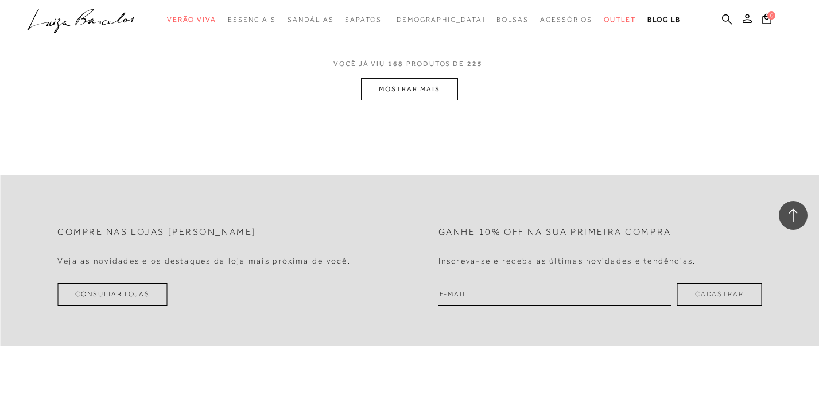
scroll to position [15999, 0]
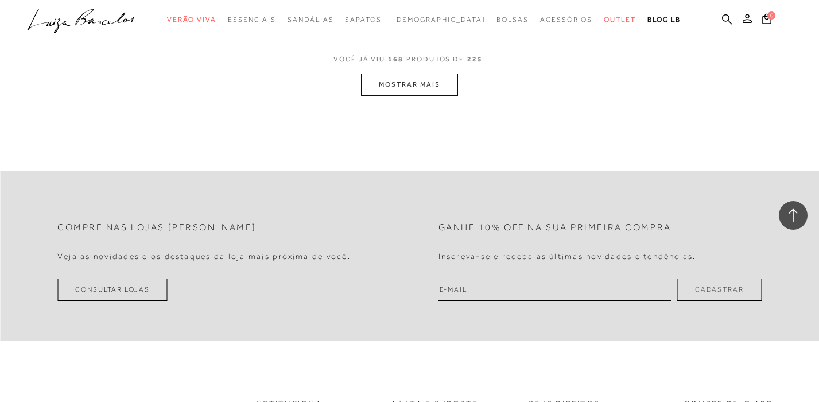
click at [402, 73] on button "MOSTRAR MAIS" at bounding box center [409, 84] width 96 height 22
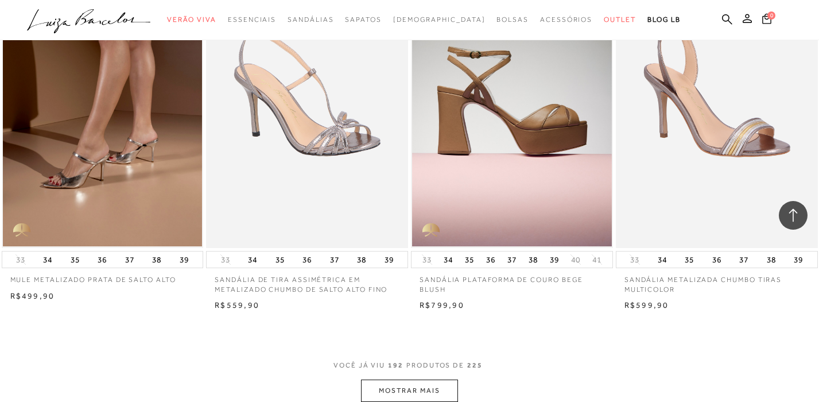
scroll to position [17984, 0]
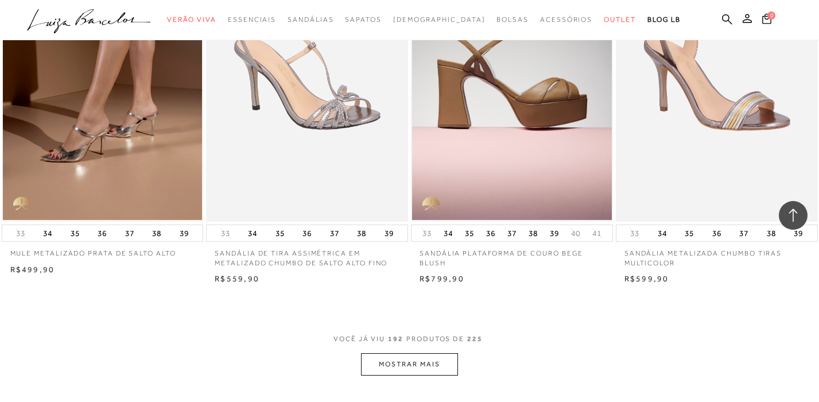
click at [424, 354] on button "MOSTRAR MAIS" at bounding box center [409, 364] width 96 height 22
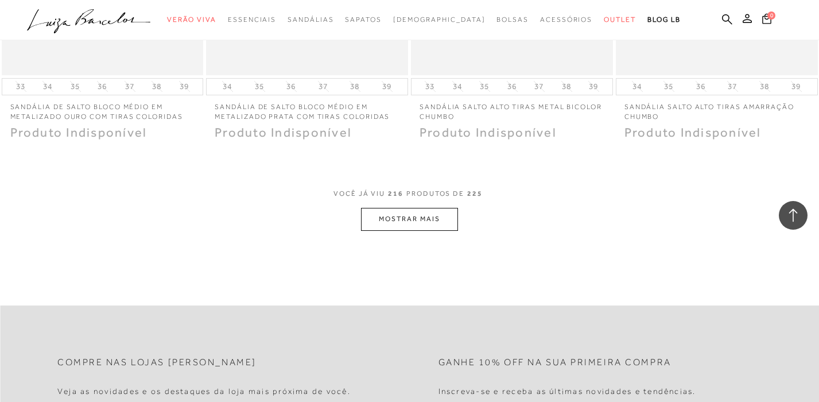
scroll to position [20410, 0]
click at [417, 206] on button "MOSTRAR MAIS" at bounding box center [409, 217] width 96 height 22
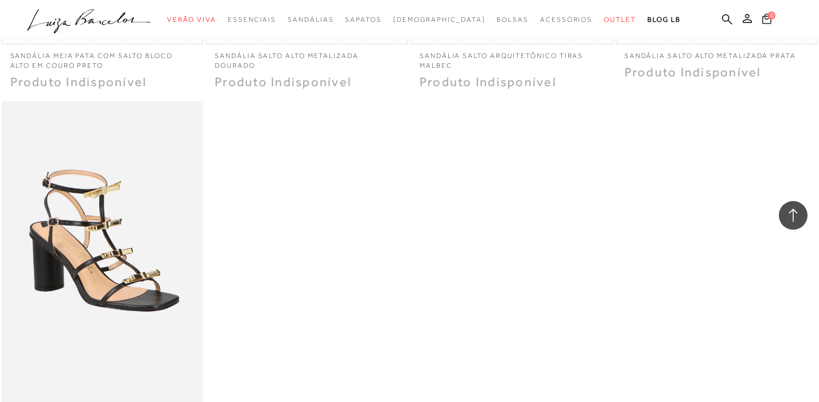
scroll to position [21284, 0]
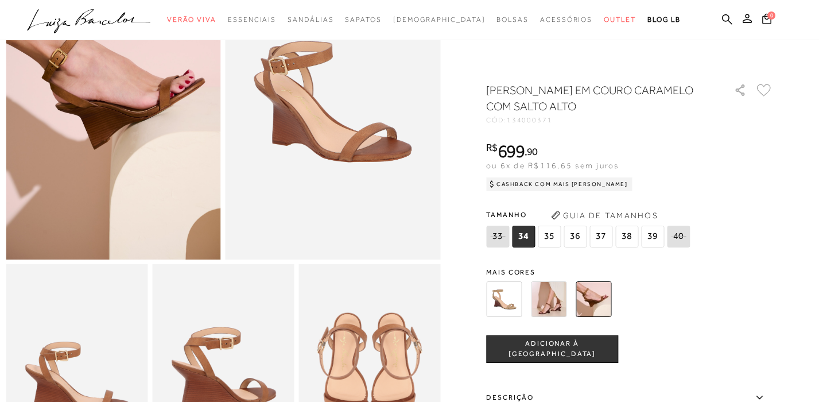
scroll to position [143, 0]
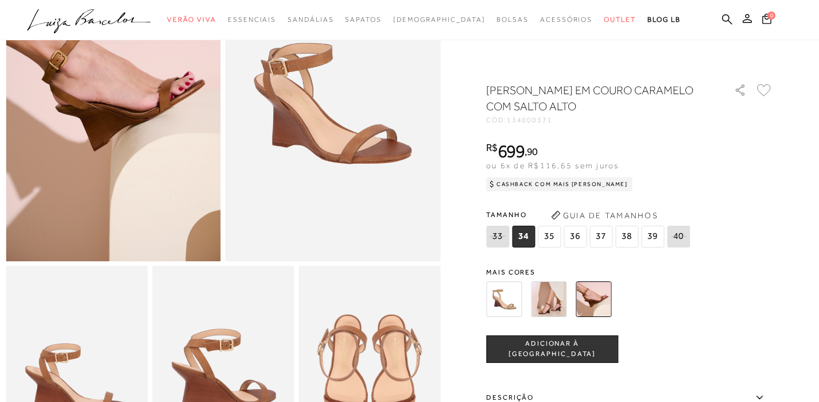
click at [168, 142] on img at bounding box center [113, 100] width 215 height 323
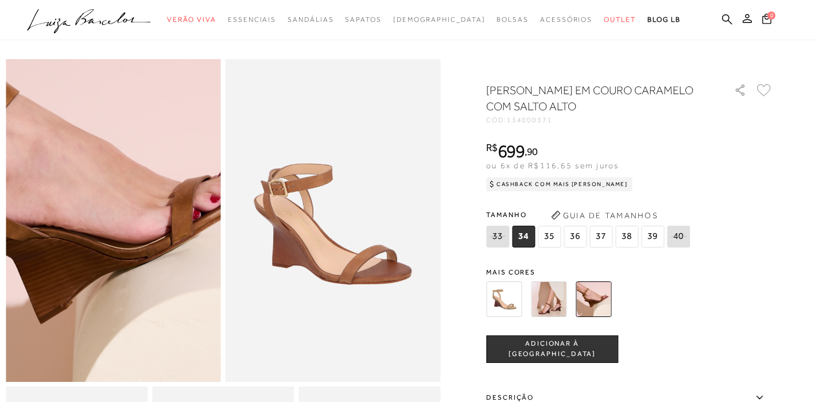
scroll to position [0, 0]
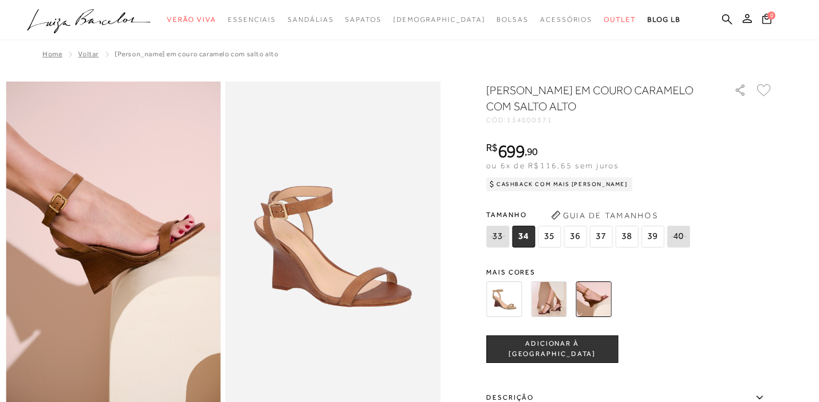
click at [559, 308] on img at bounding box center [549, 299] width 36 height 36
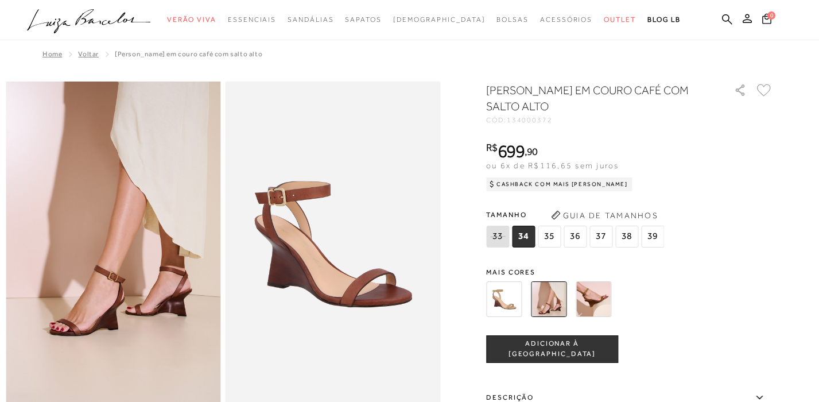
click at [597, 298] on img at bounding box center [594, 299] width 36 height 36
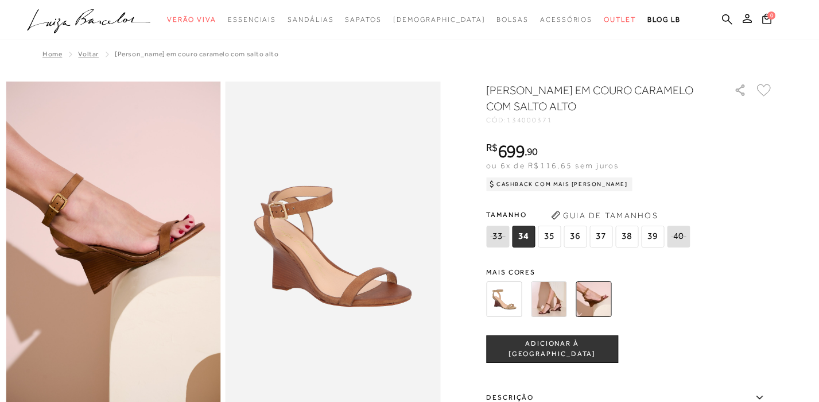
click at [499, 305] on img at bounding box center [504, 299] width 36 height 36
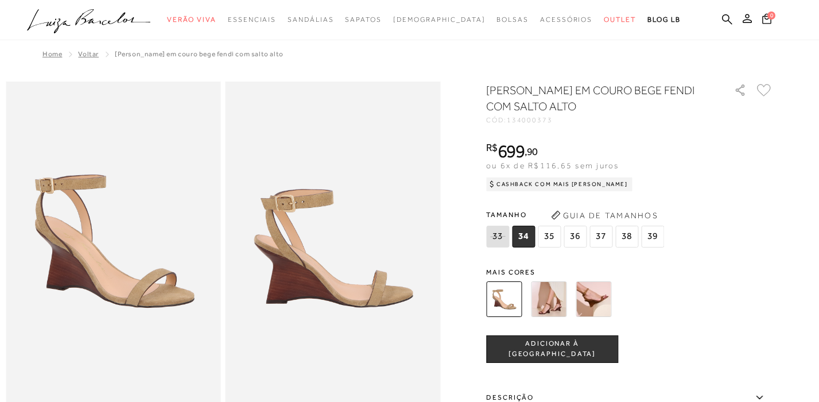
click at [543, 309] on img at bounding box center [549, 299] width 36 height 36
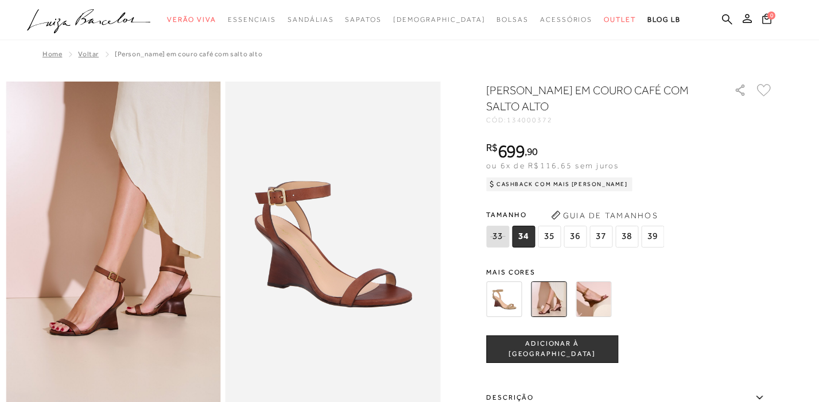
click at [504, 301] on img at bounding box center [504, 299] width 36 height 36
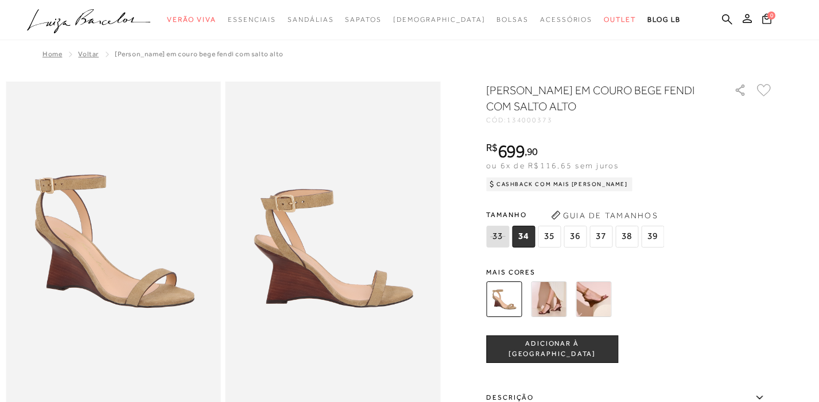
click at [558, 308] on img at bounding box center [549, 299] width 36 height 36
